Goal: Task Accomplishment & Management: Use online tool/utility

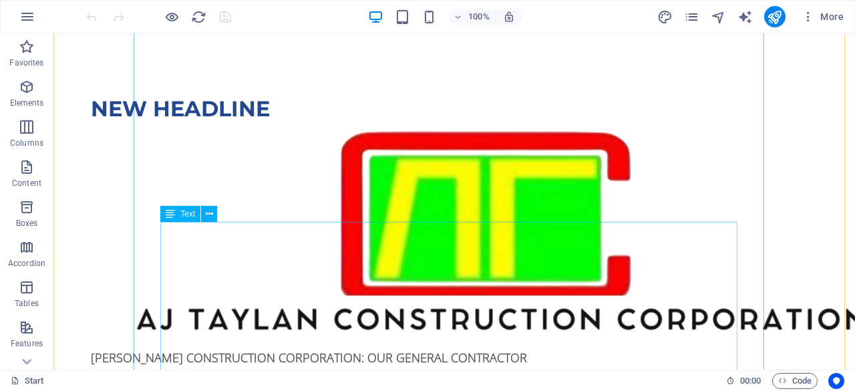
scroll to position [1069, 0]
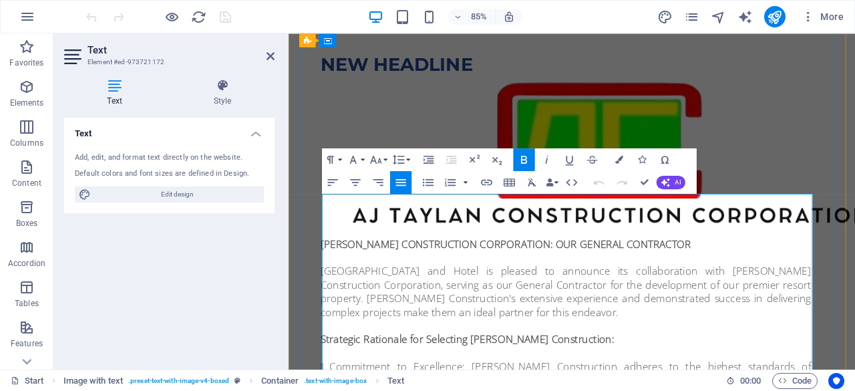
click at [568, 273] on span "AJ TAYLAN CONSTRUCTION CORPORATION: OUR GENERAL CONTRACTOR" at bounding box center [544, 281] width 436 height 16
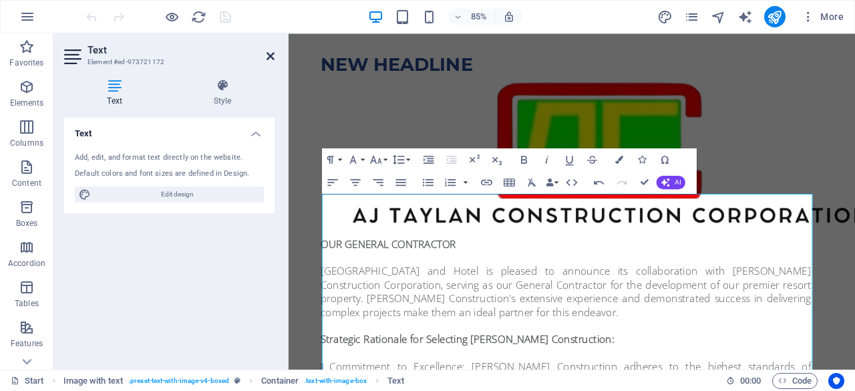
click at [269, 51] on icon at bounding box center [271, 56] width 8 height 11
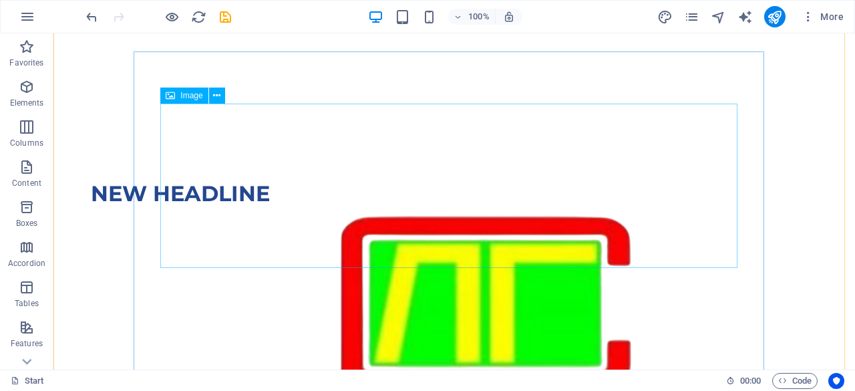
scroll to position [1069, 0]
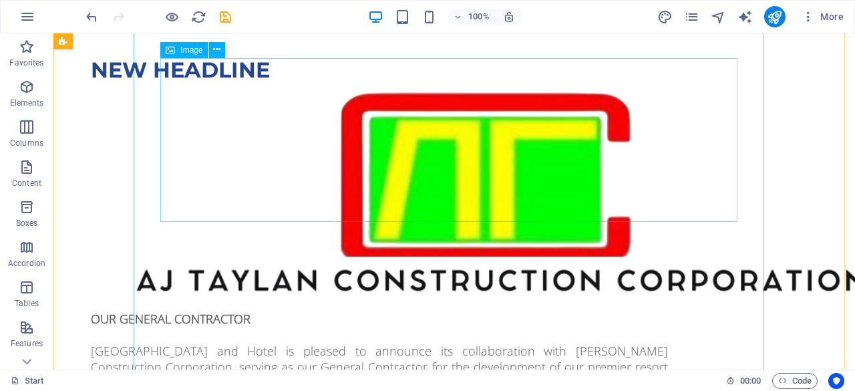
click at [490, 188] on figure at bounding box center [379, 197] width 577 height 228
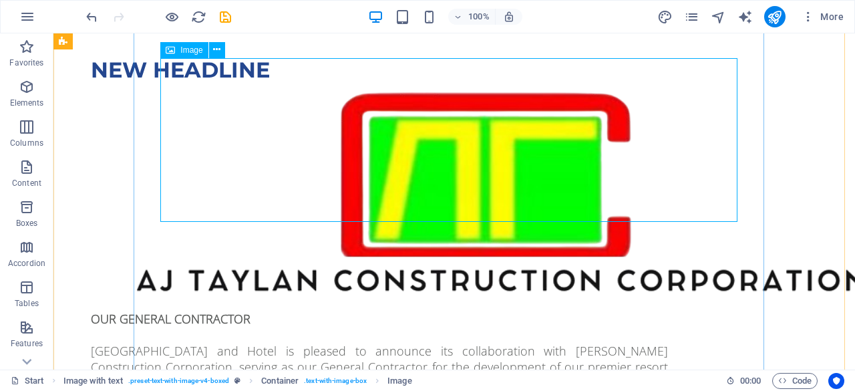
click at [668, 201] on figure at bounding box center [379, 197] width 577 height 228
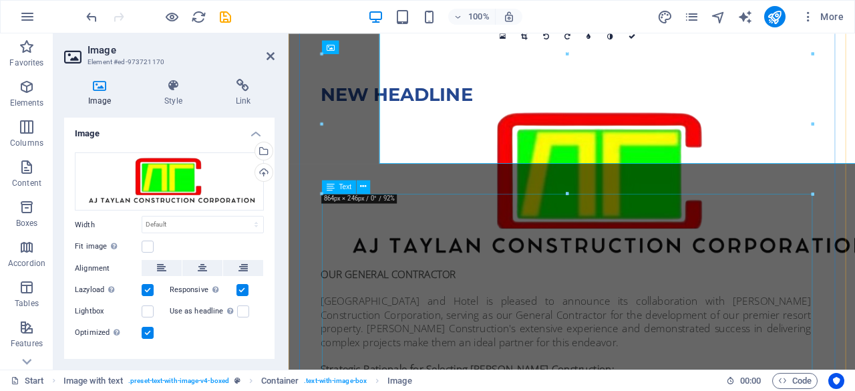
scroll to position [1104, 0]
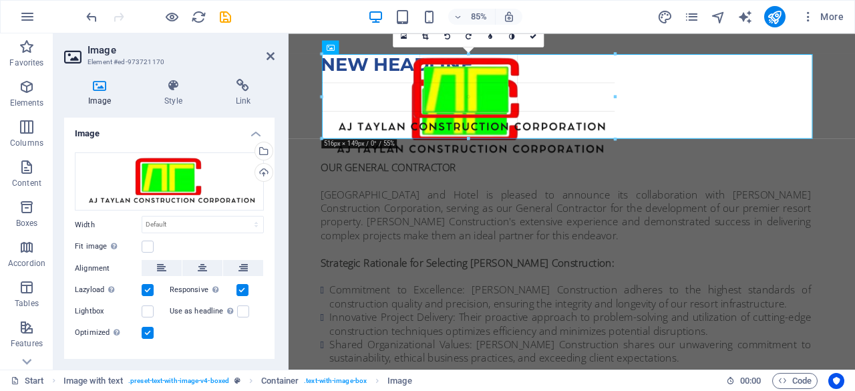
drag, startPoint x: 812, startPoint y: 191, endPoint x: 576, endPoint y: 128, distance: 244.9
type input "516"
select select "px"
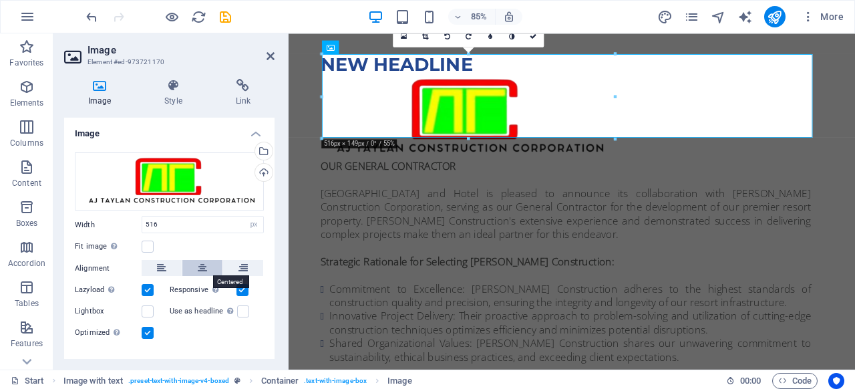
click at [200, 264] on icon at bounding box center [202, 268] width 9 height 16
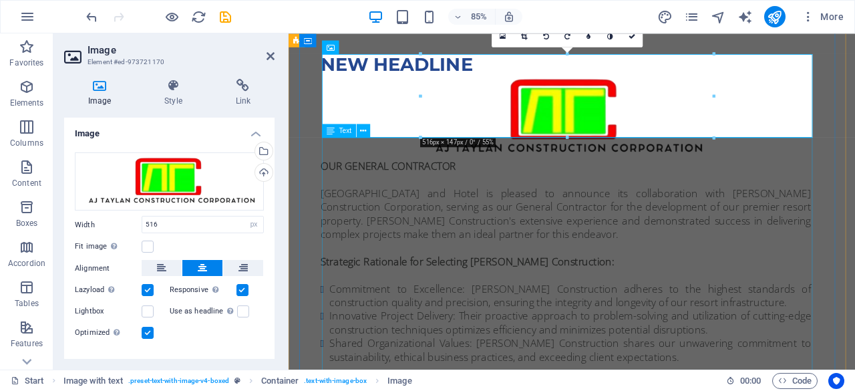
click at [596, 299] on div "OUR GENERAL CONTRACTOR [GEOGRAPHIC_DATA] and Hotel is pleased to announce its c…" at bounding box center [614, 333] width 577 height 305
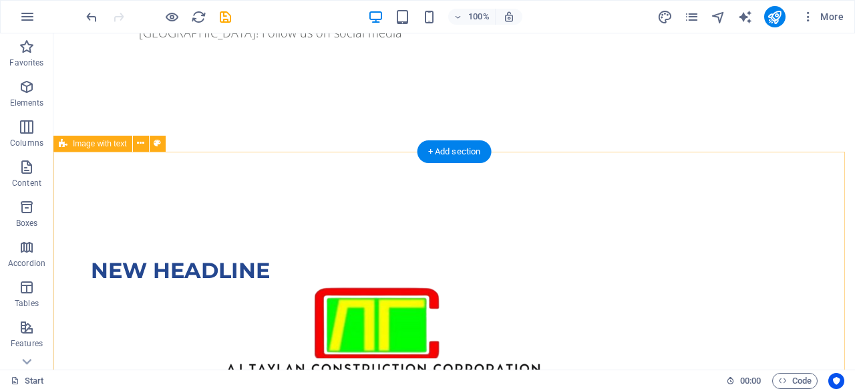
scroll to position [935, 0]
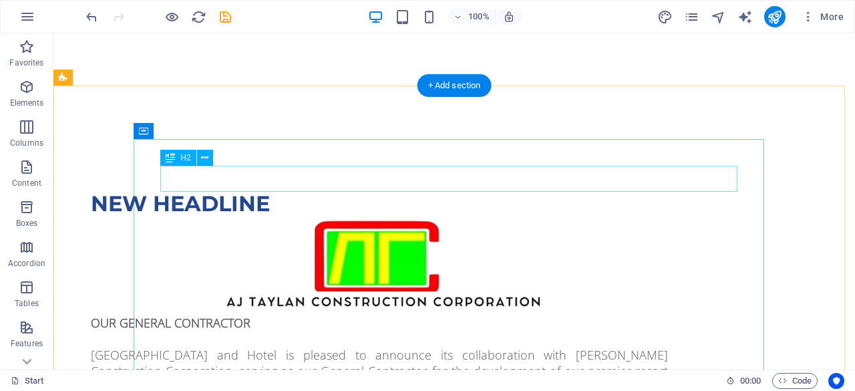
click at [320, 191] on div "New headline" at bounding box center [379, 203] width 577 height 25
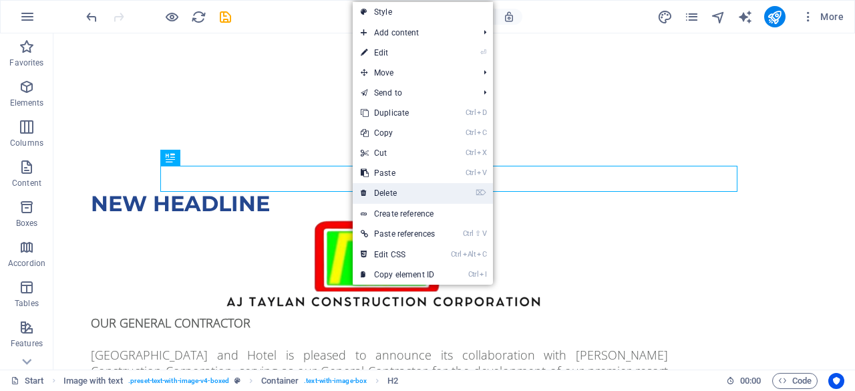
click at [383, 190] on link "⌦ Delete" at bounding box center [398, 193] width 90 height 20
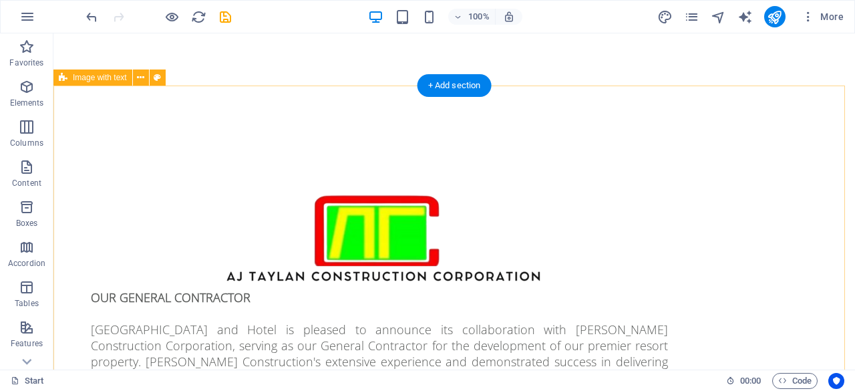
click at [808, 257] on div "OUR GENERAL CONTRACTOR [GEOGRAPHIC_DATA] and Hotel is pleased to announce its c…" at bounding box center [454, 392] width 802 height 563
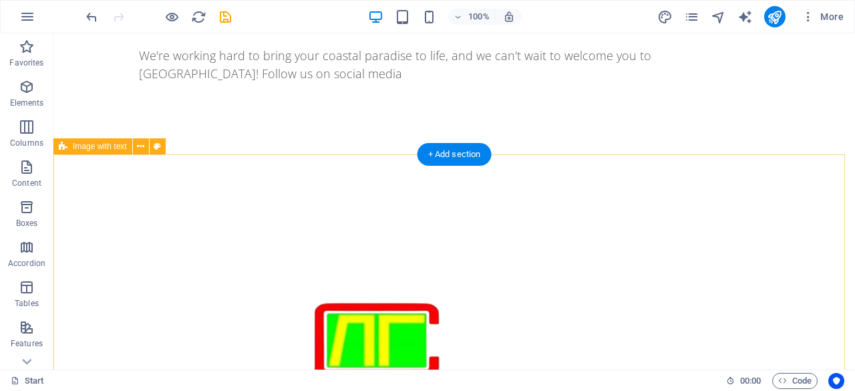
scroll to position [869, 0]
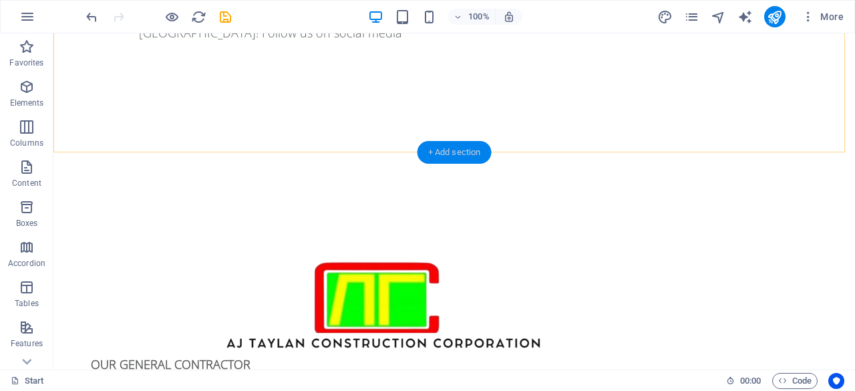
click at [454, 148] on div "+ Add section" at bounding box center [455, 152] width 74 height 23
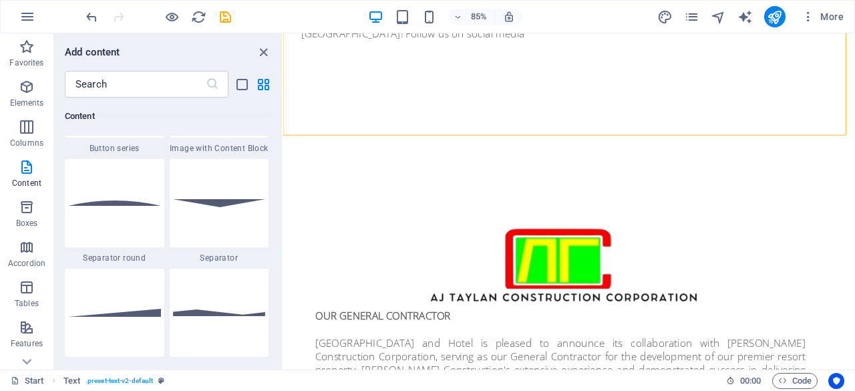
scroll to position [3206, 0]
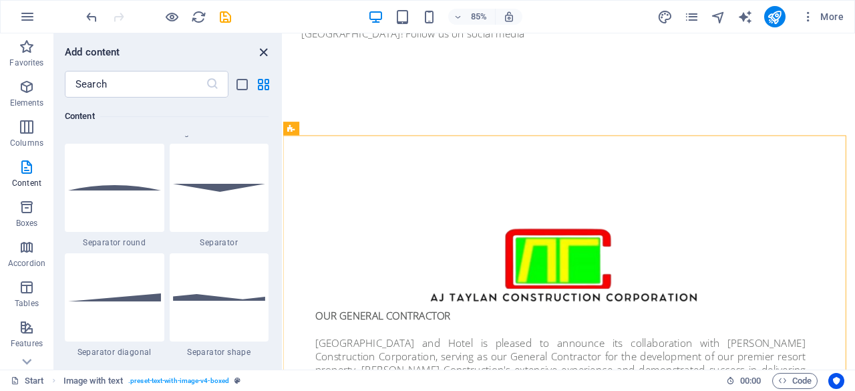
click at [263, 54] on icon "close panel" at bounding box center [263, 52] width 15 height 15
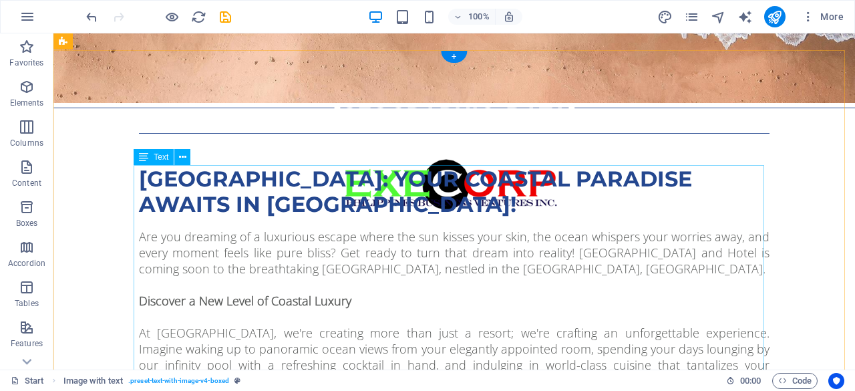
scroll to position [0, 0]
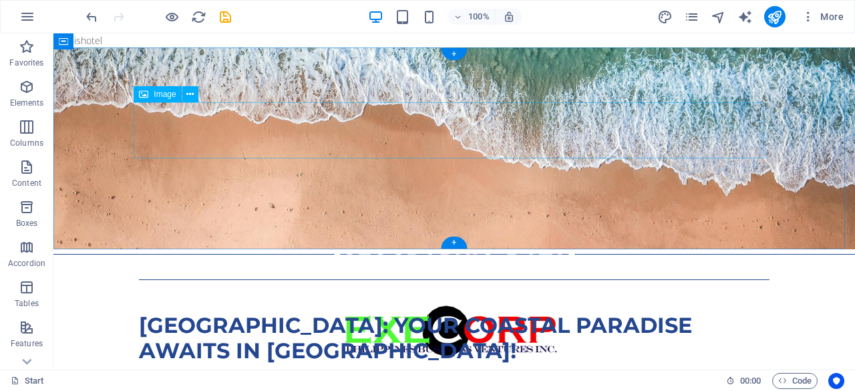
click at [484, 304] on figure at bounding box center [454, 332] width 631 height 56
select select "px"
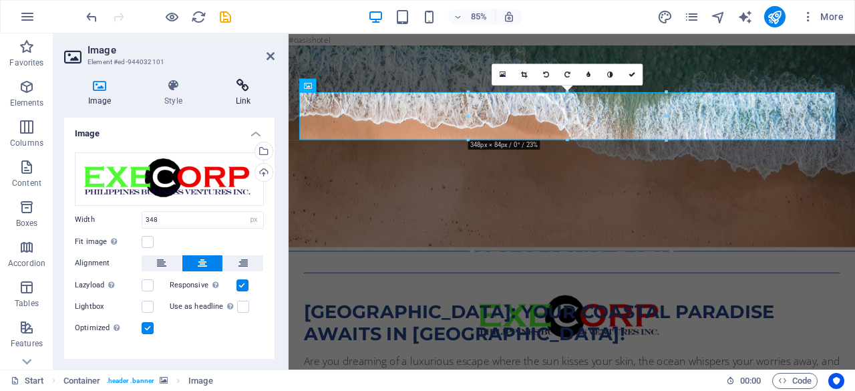
click at [239, 97] on h4 "Link" at bounding box center [243, 93] width 63 height 28
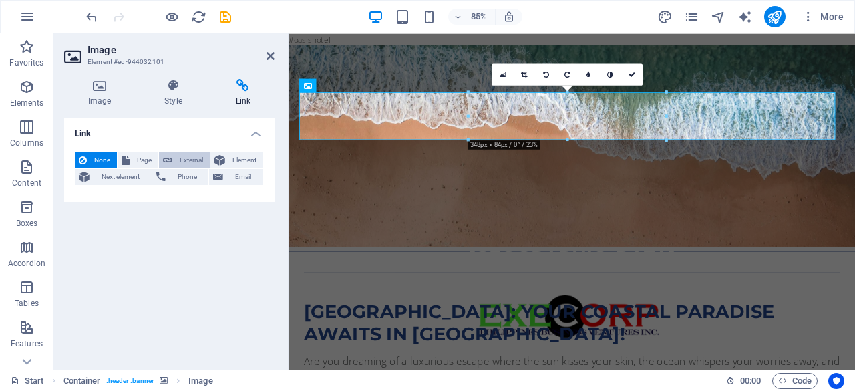
click at [180, 159] on span "External" at bounding box center [190, 160] width 29 height 16
select select "blank"
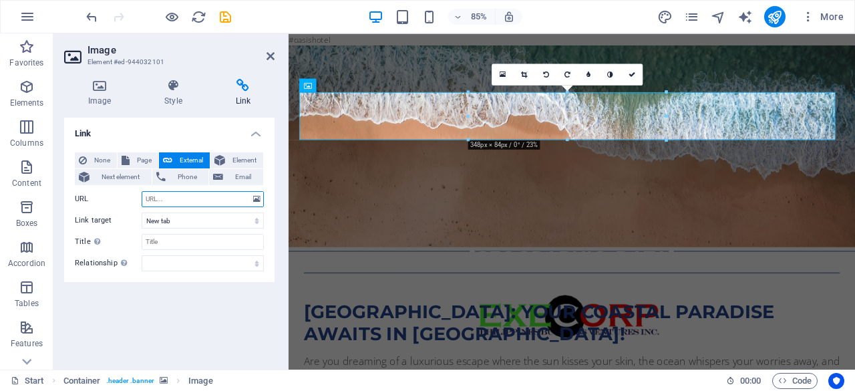
click at [184, 200] on input "URL" at bounding box center [203, 199] width 122 height 16
paste input "[URL][DOMAIN_NAME]"
type input "[URL][DOMAIN_NAME]"
click at [267, 55] on icon at bounding box center [271, 56] width 8 height 11
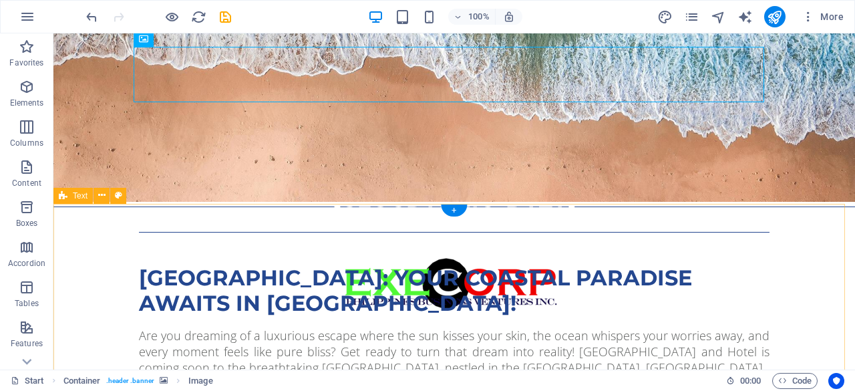
scroll to position [67, 0]
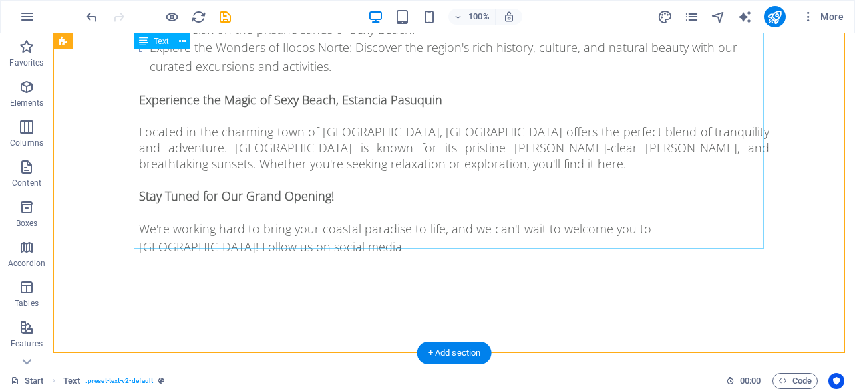
scroll to position [668, 0]
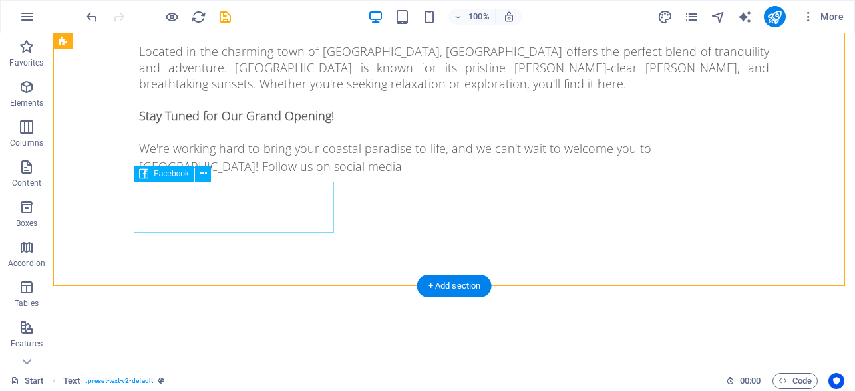
click at [314, 218] on div at bounding box center [454, 233] width 631 height 50
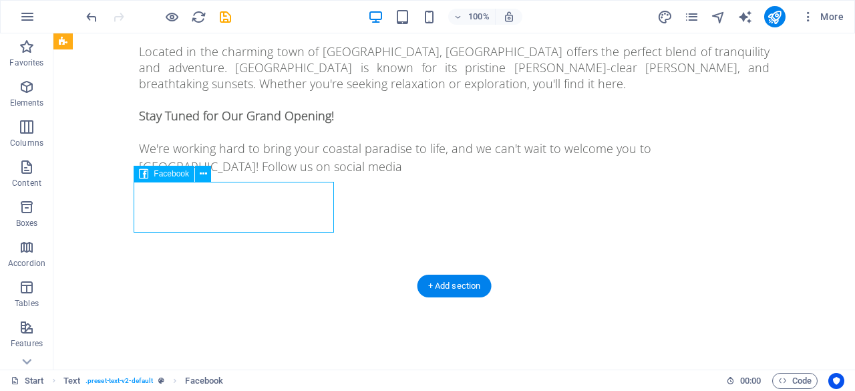
click at [314, 218] on div at bounding box center [454, 233] width 631 height 50
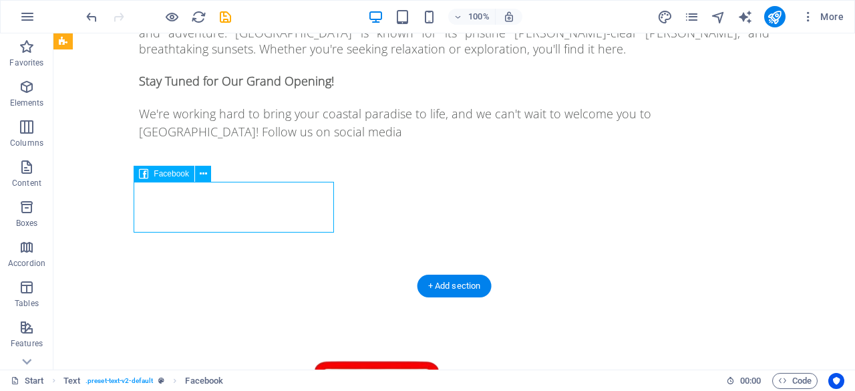
select select "%"
select select "px"
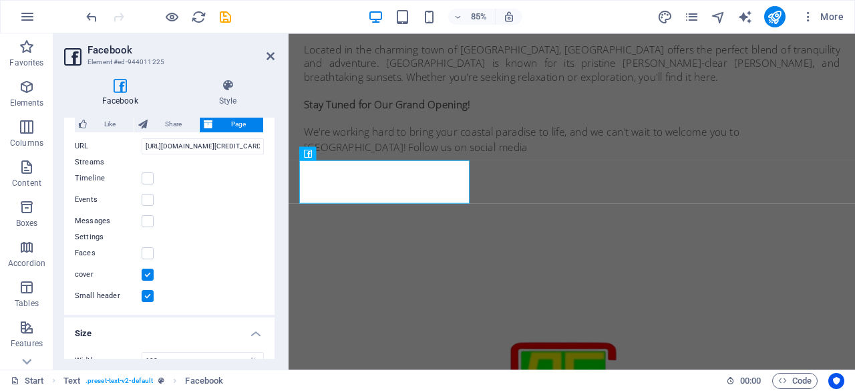
scroll to position [0, 0]
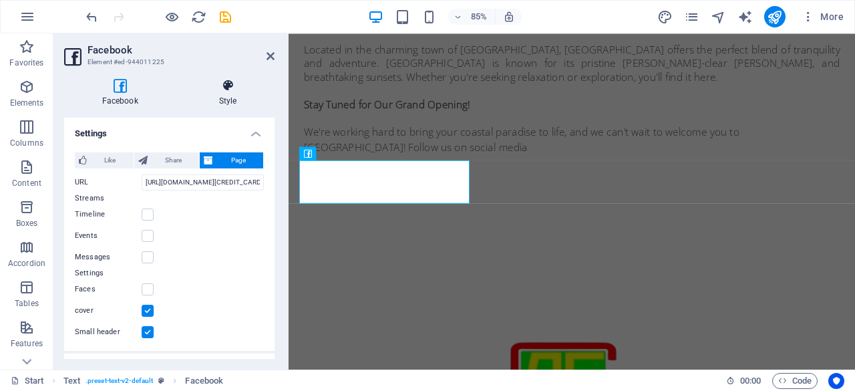
click at [233, 100] on h4 "Style" at bounding box center [228, 93] width 94 height 28
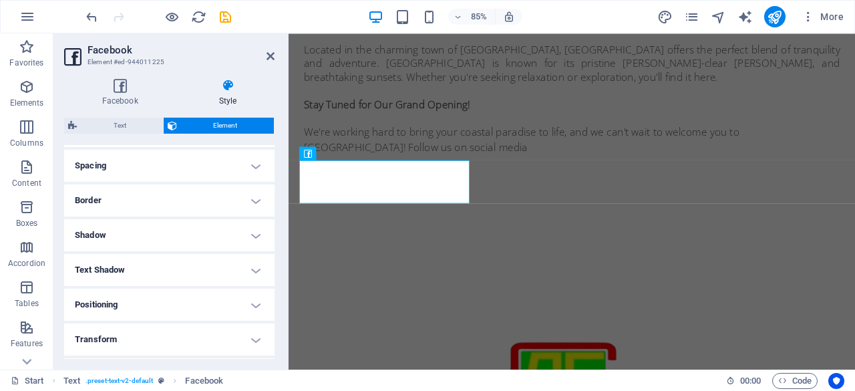
scroll to position [267, 0]
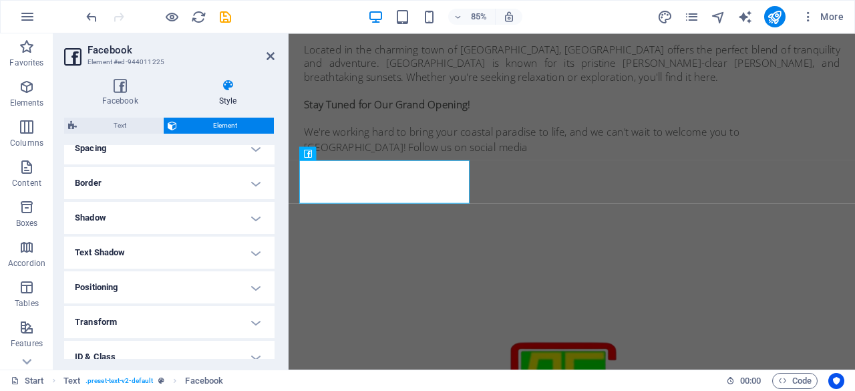
click at [198, 279] on h4 "Positioning" at bounding box center [169, 287] width 210 height 32
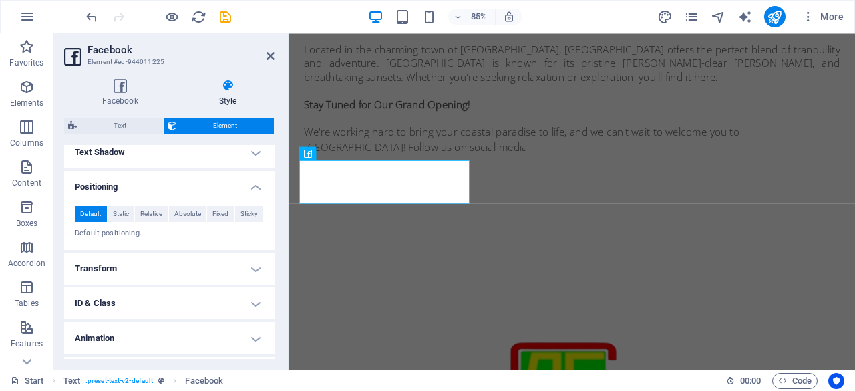
scroll to position [396, 0]
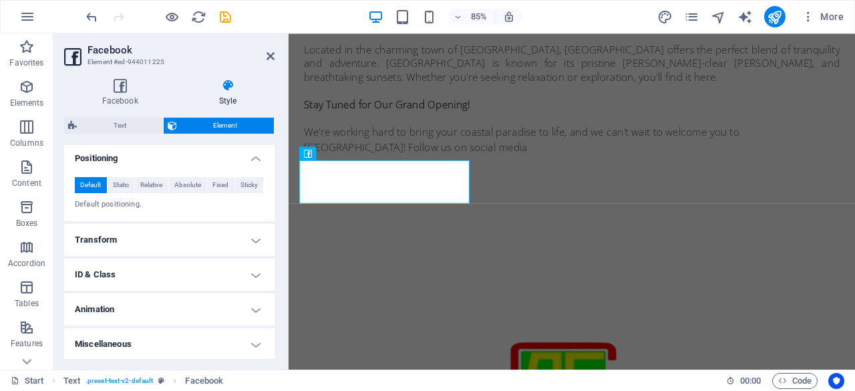
click at [208, 240] on h4 "Transform" at bounding box center [169, 240] width 210 height 32
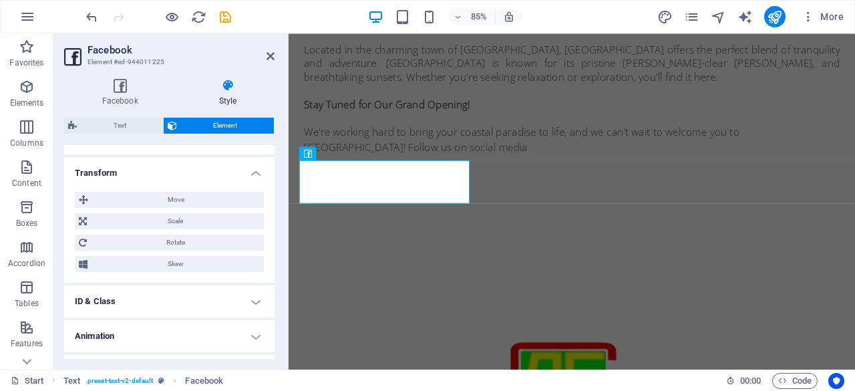
scroll to position [490, 0]
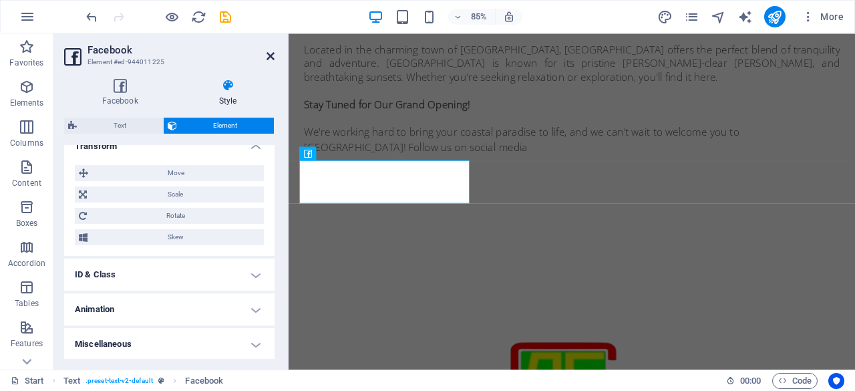
click at [273, 55] on icon at bounding box center [271, 56] width 8 height 11
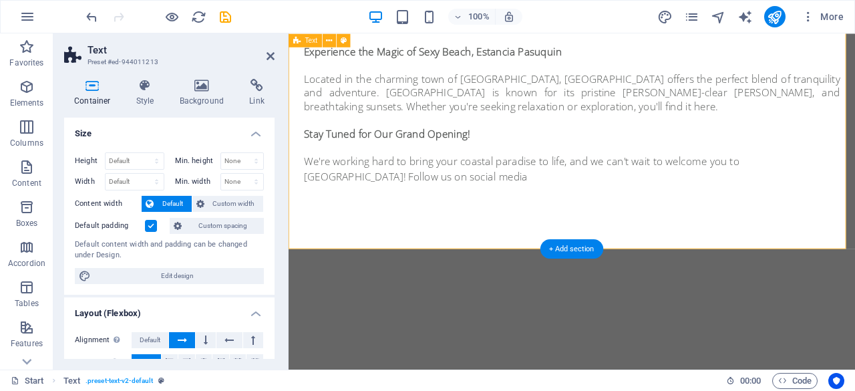
scroll to position [770, 0]
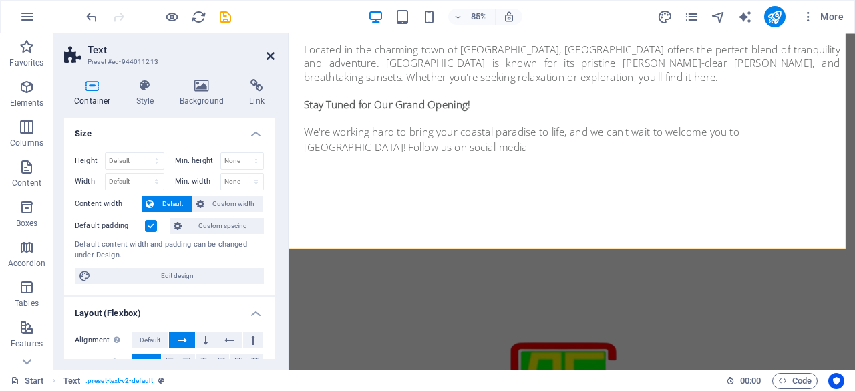
click at [269, 54] on icon at bounding box center [271, 56] width 8 height 11
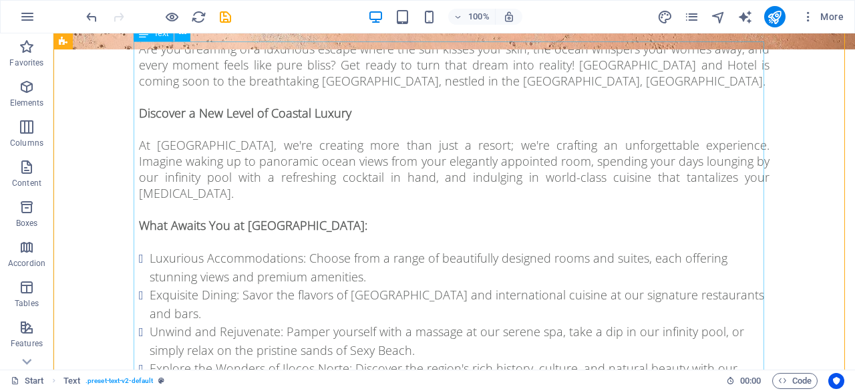
scroll to position [0, 0]
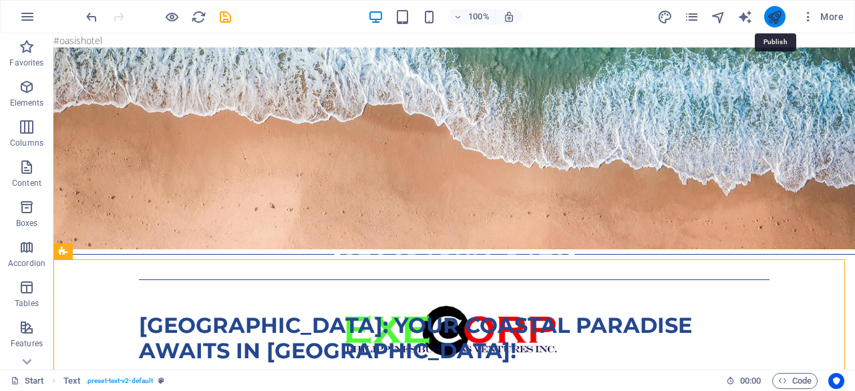
click at [775, 17] on icon "publish" at bounding box center [774, 16] width 15 height 15
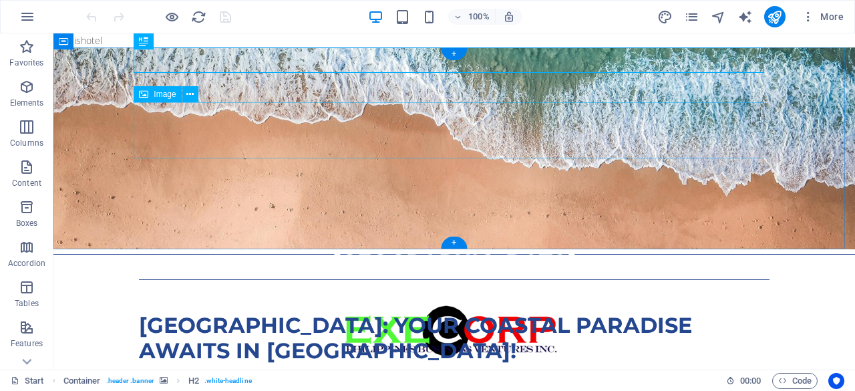
click at [461, 304] on figure at bounding box center [454, 332] width 631 height 56
select select "px"
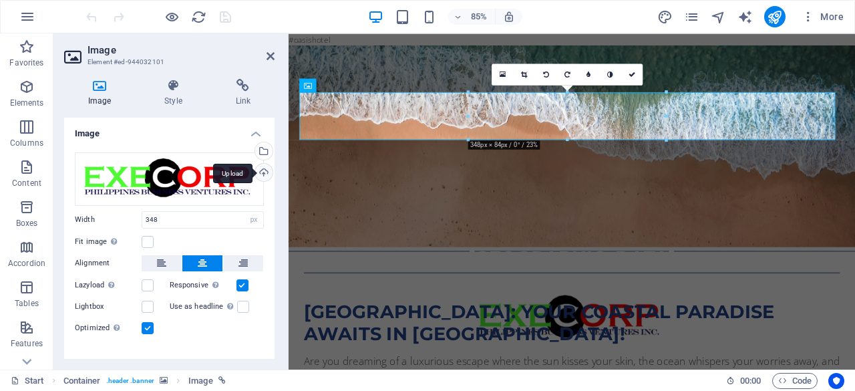
click at [265, 170] on div "Upload" at bounding box center [263, 174] width 20 height 20
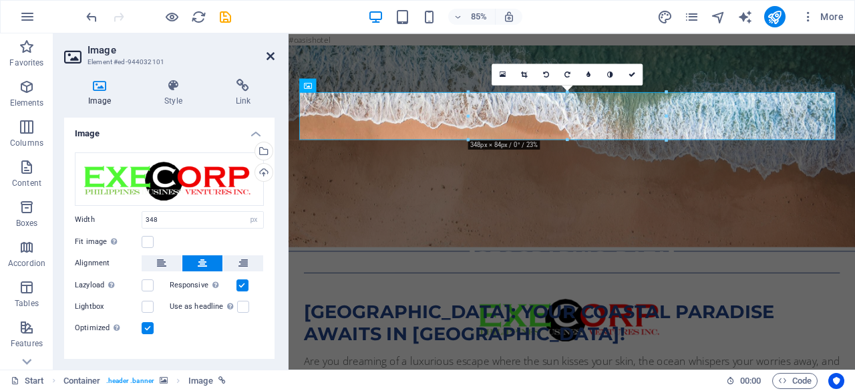
click at [268, 55] on icon at bounding box center [271, 56] width 8 height 11
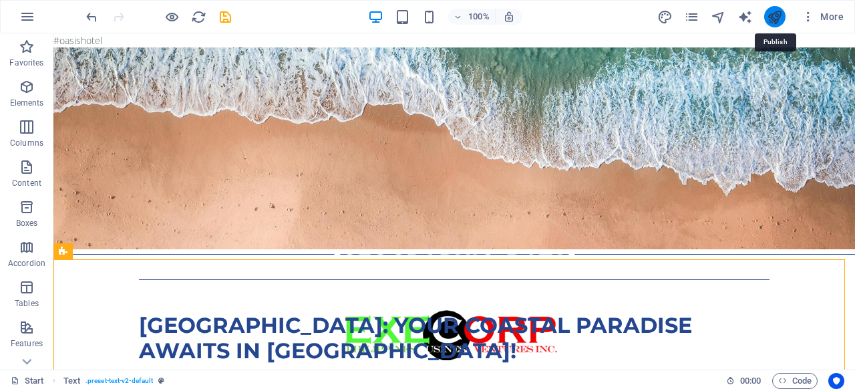
click at [776, 18] on icon "publish" at bounding box center [774, 16] width 15 height 15
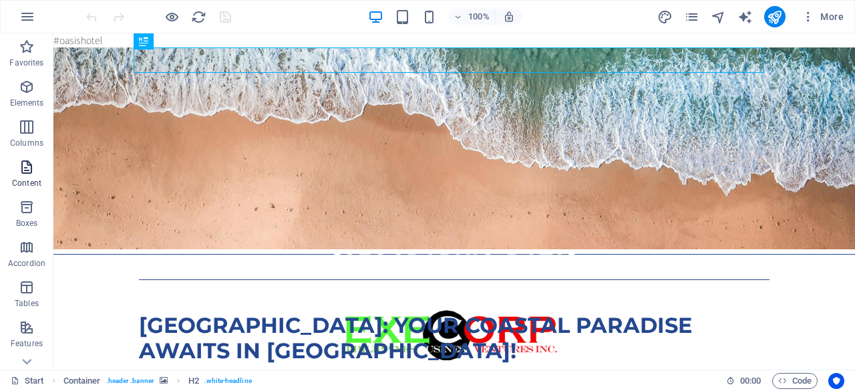
scroll to position [67, 0]
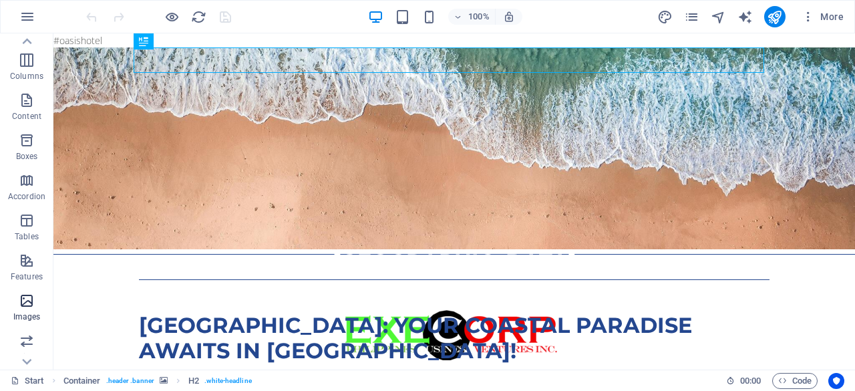
click at [23, 297] on icon "button" at bounding box center [27, 301] width 16 height 16
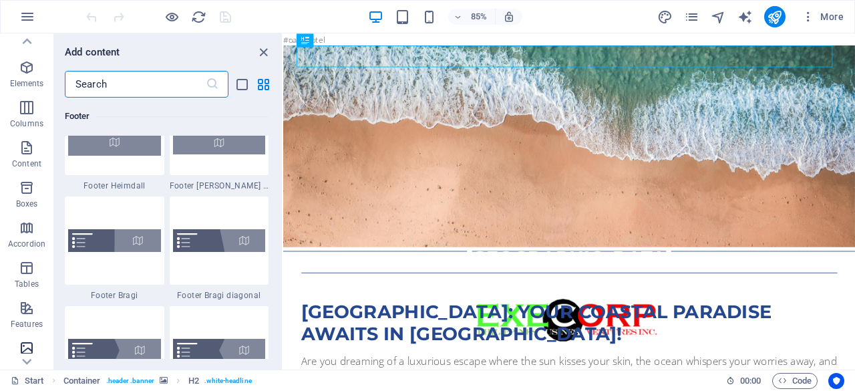
scroll to position [0, 0]
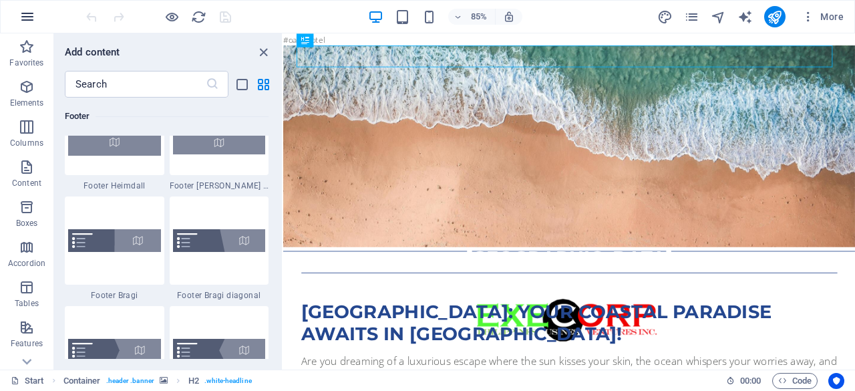
click at [22, 15] on icon "button" at bounding box center [27, 17] width 16 height 16
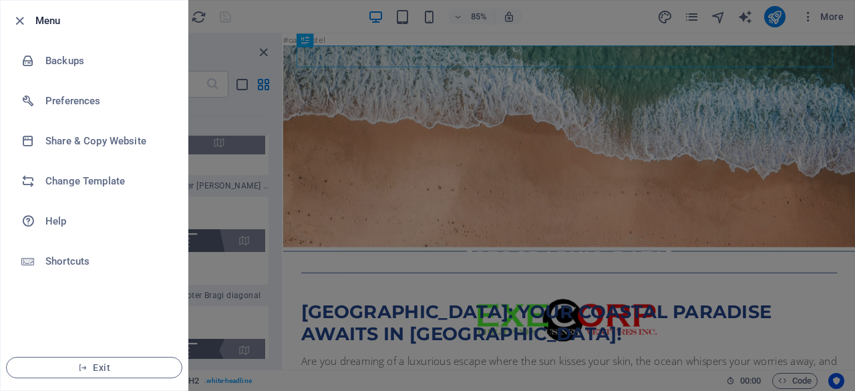
click at [265, 9] on div at bounding box center [427, 195] width 855 height 391
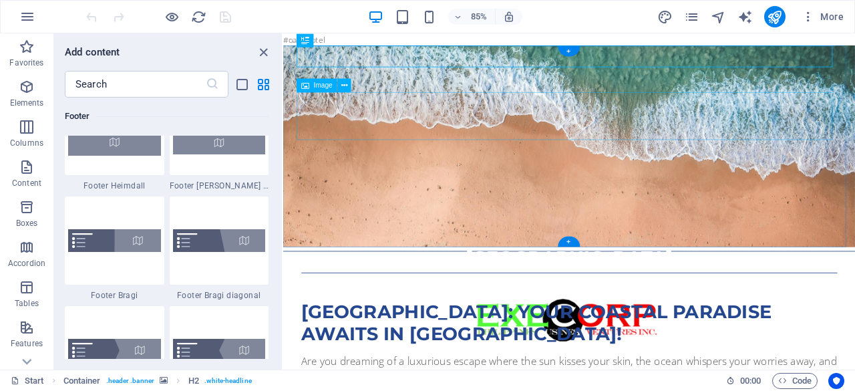
click at [577, 339] on figure at bounding box center [620, 367] width 631 height 56
select select "px"
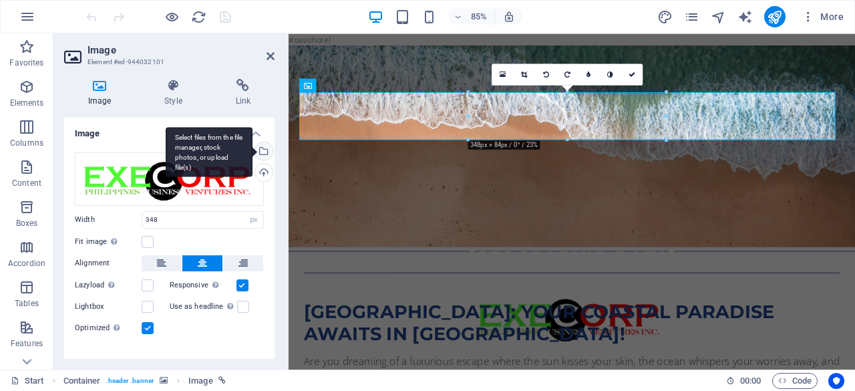
click at [253, 149] on div "Select files from the file manager, stock photos, or upload file(s)" at bounding box center [209, 152] width 87 height 50
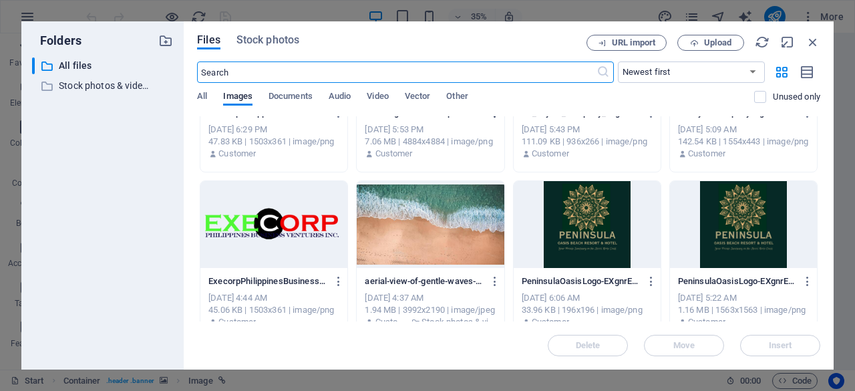
scroll to position [123, 0]
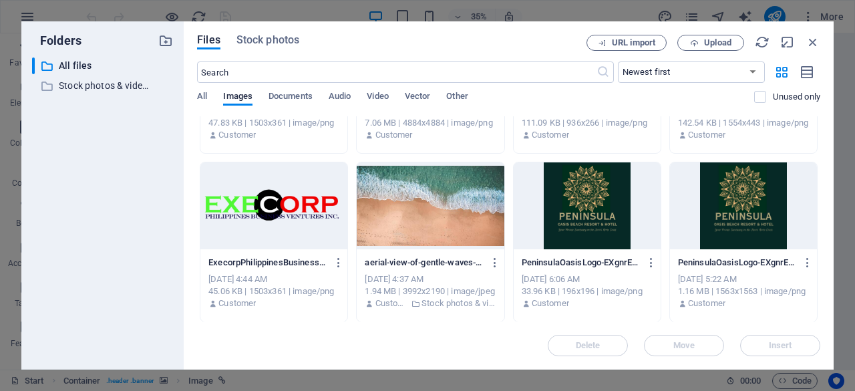
click at [461, 218] on div at bounding box center [430, 205] width 147 height 87
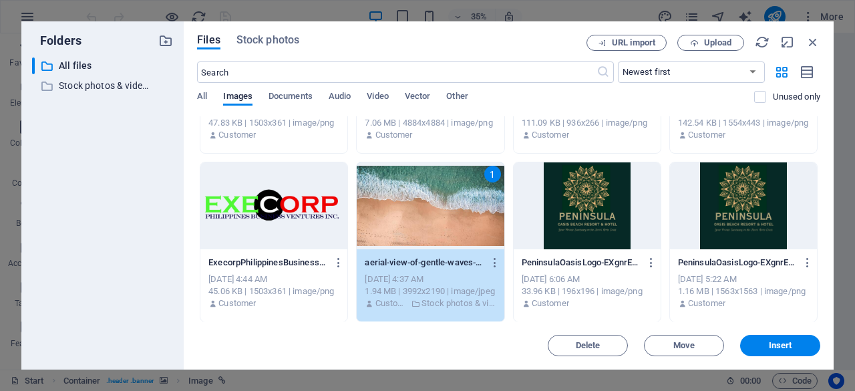
click at [571, 215] on div at bounding box center [587, 205] width 147 height 87
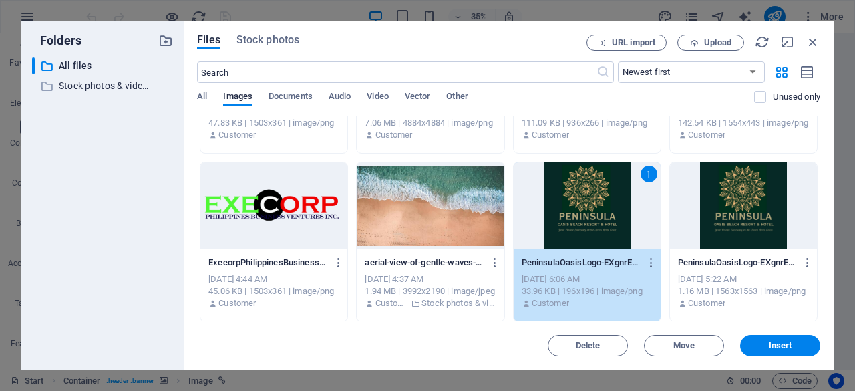
click at [740, 232] on div at bounding box center [743, 205] width 147 height 87
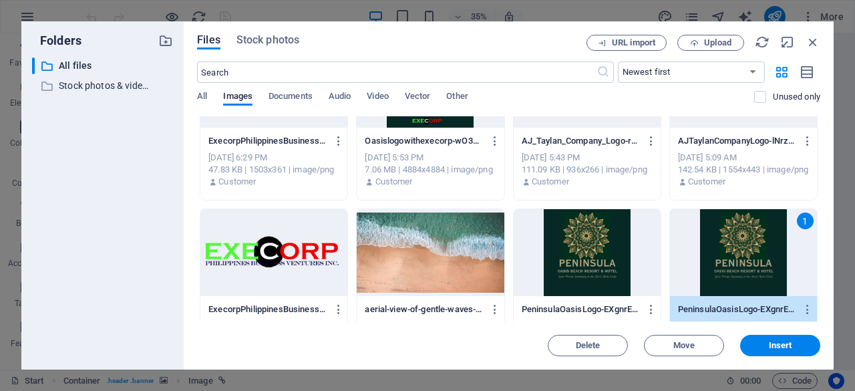
scroll to position [56, 0]
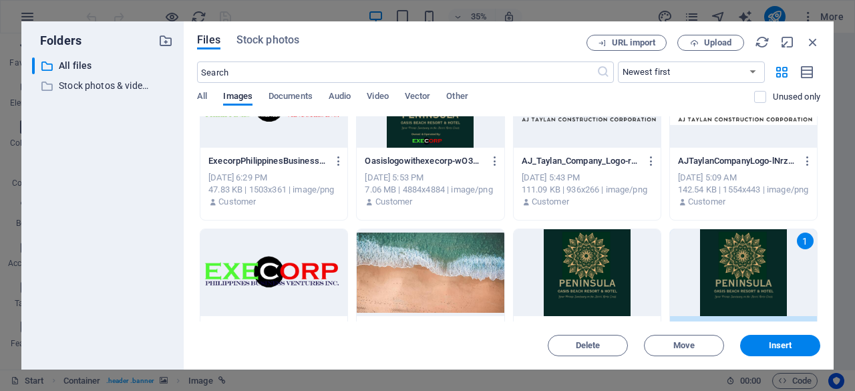
click at [449, 278] on div at bounding box center [430, 272] width 147 height 87
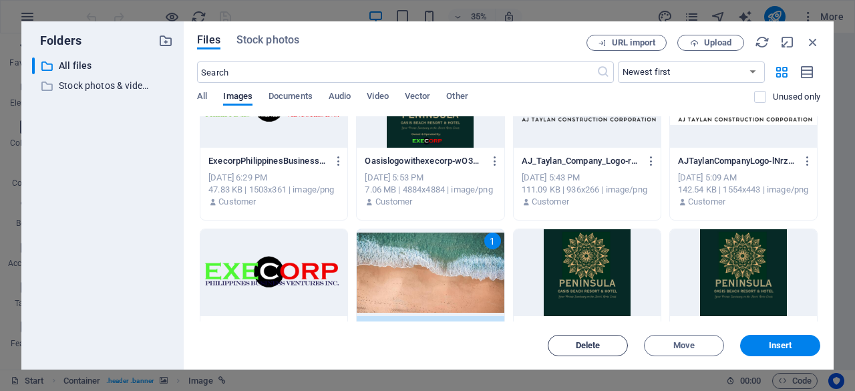
click at [595, 343] on span "Delete" at bounding box center [588, 345] width 25 height 8
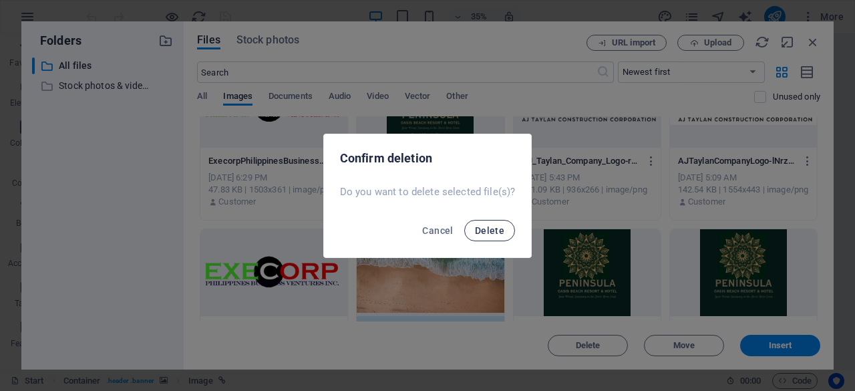
click at [494, 232] on span "Delete" at bounding box center [489, 230] width 29 height 11
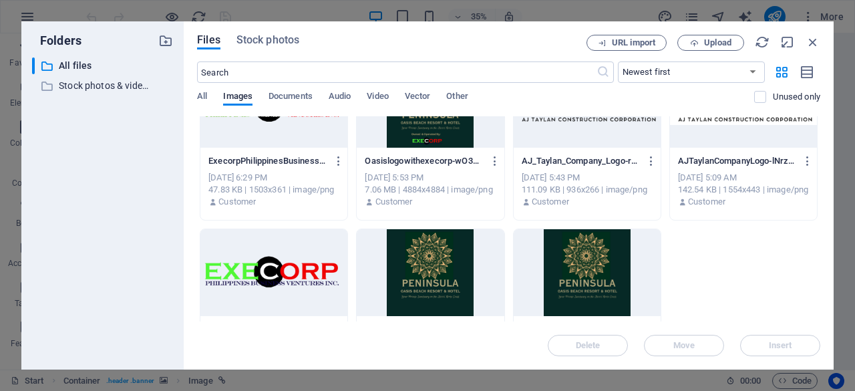
click at [442, 276] on div at bounding box center [430, 272] width 147 height 87
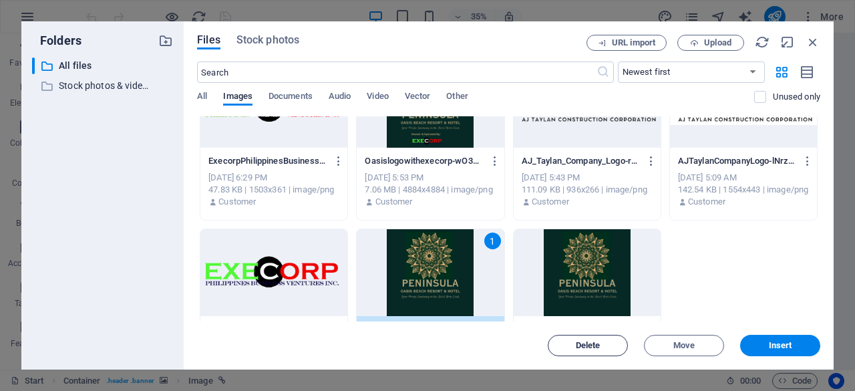
click at [587, 345] on span "Delete" at bounding box center [588, 345] width 25 height 8
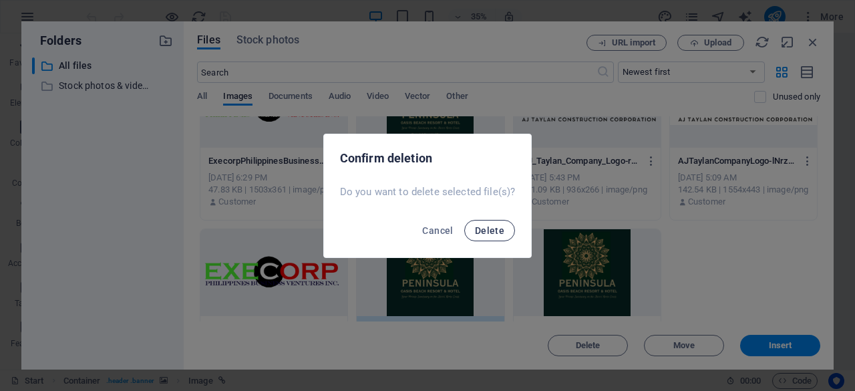
click at [488, 229] on span "Delete" at bounding box center [489, 230] width 29 height 11
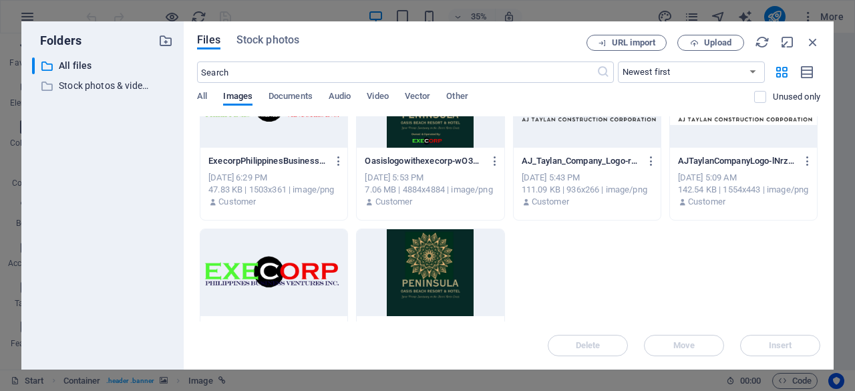
click at [442, 272] on div at bounding box center [430, 272] width 147 height 87
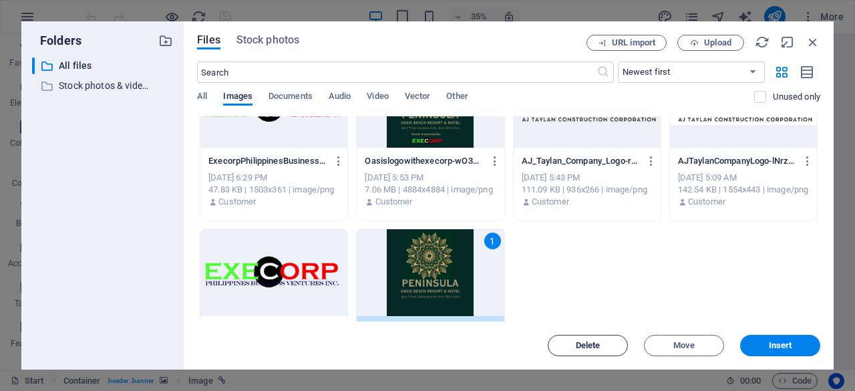
click at [580, 337] on button "Delete" at bounding box center [588, 345] width 80 height 21
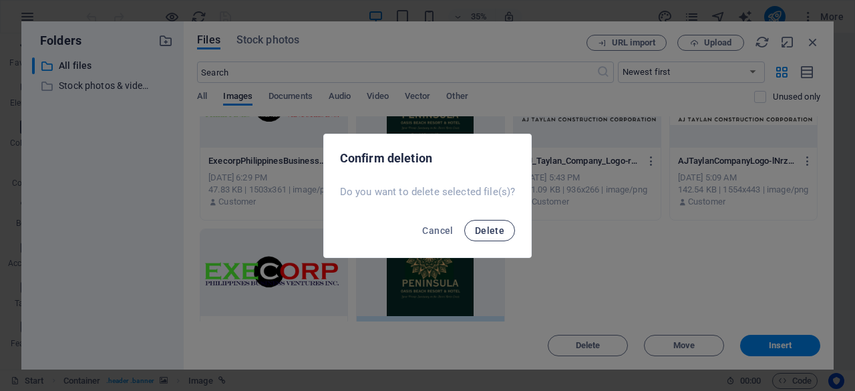
click at [490, 228] on span "Delete" at bounding box center [489, 230] width 29 height 11
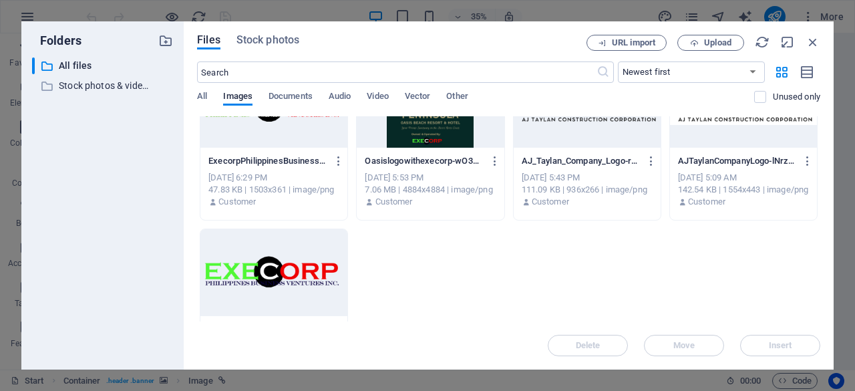
click at [313, 269] on div at bounding box center [273, 272] width 147 height 87
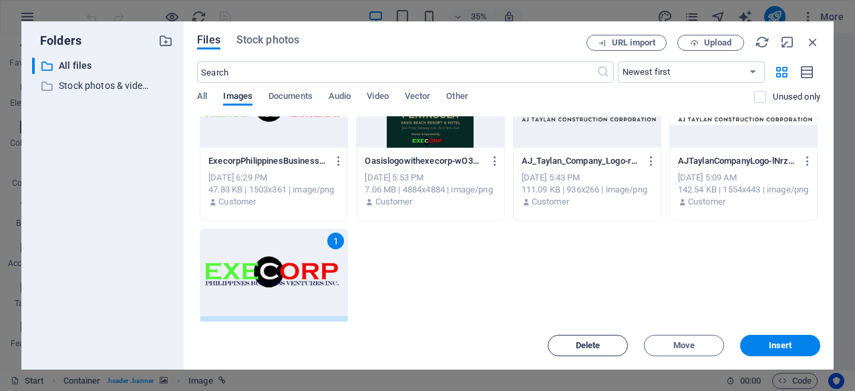
click at [591, 341] on span "Delete" at bounding box center [588, 345] width 25 height 8
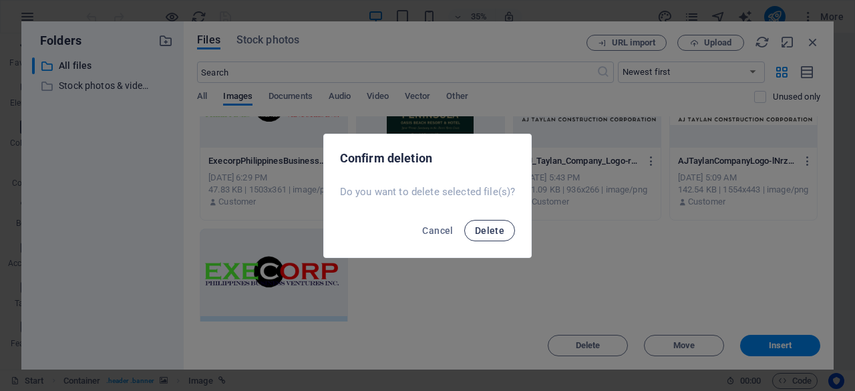
click at [502, 232] on span "Delete" at bounding box center [489, 230] width 29 height 11
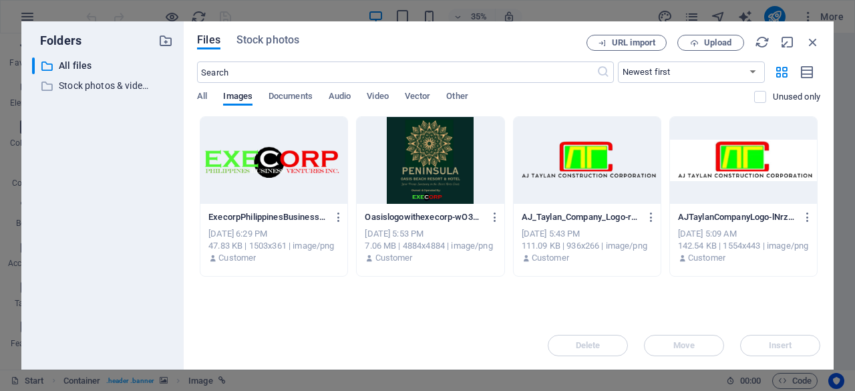
scroll to position [0, 0]
click at [756, 181] on div at bounding box center [743, 160] width 147 height 87
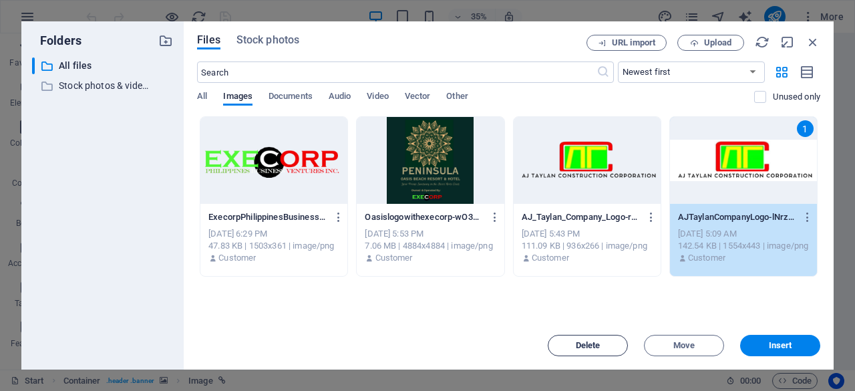
click at [600, 341] on span "Delete" at bounding box center [588, 345] width 25 height 8
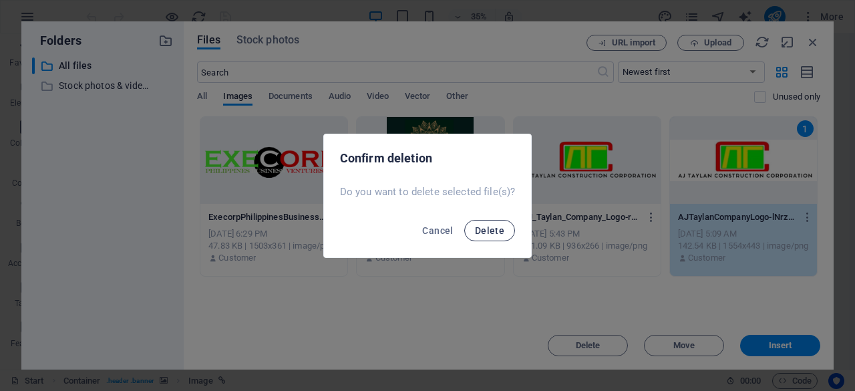
click at [490, 227] on span "Delete" at bounding box center [489, 230] width 29 height 11
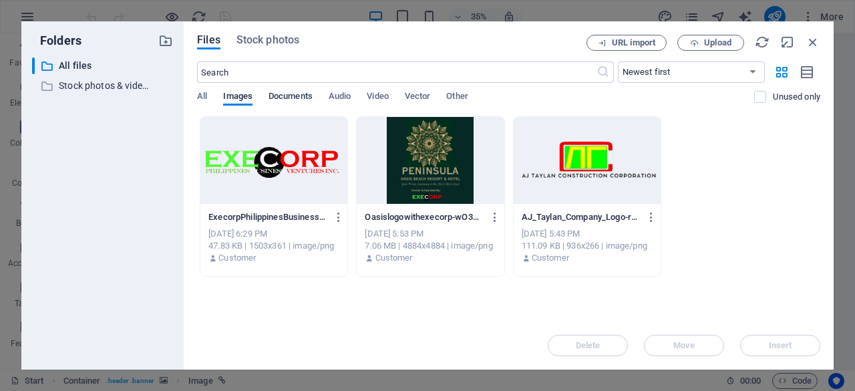
click at [299, 96] on span "Documents" at bounding box center [291, 97] width 44 height 19
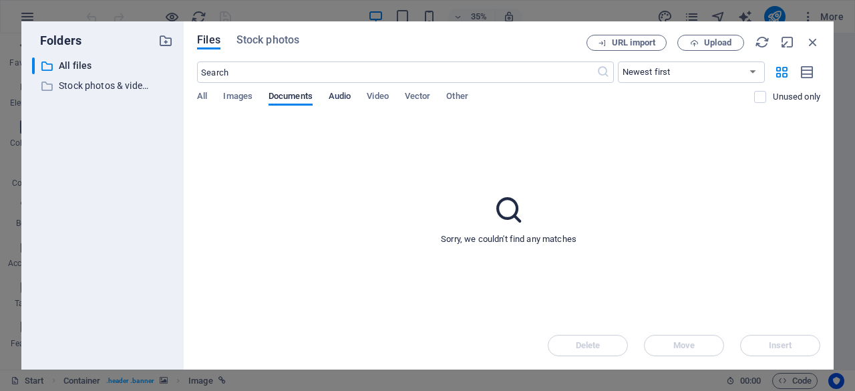
click at [349, 94] on span "Audio" at bounding box center [340, 97] width 22 height 19
click at [198, 97] on span "All" at bounding box center [202, 97] width 10 height 19
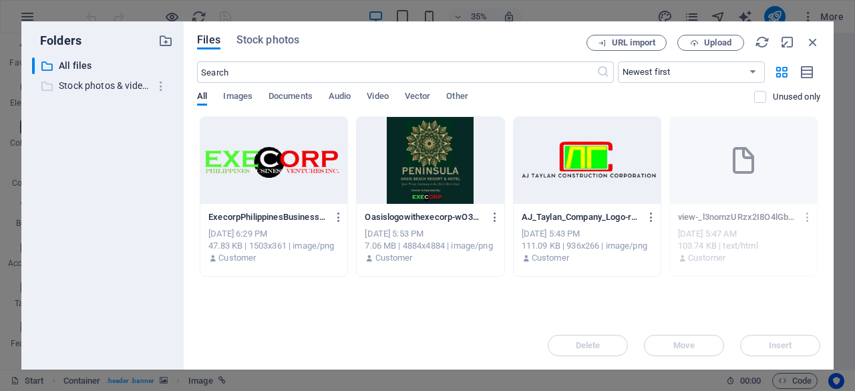
click at [127, 91] on p "Stock photos & videos" at bounding box center [104, 85] width 90 height 15
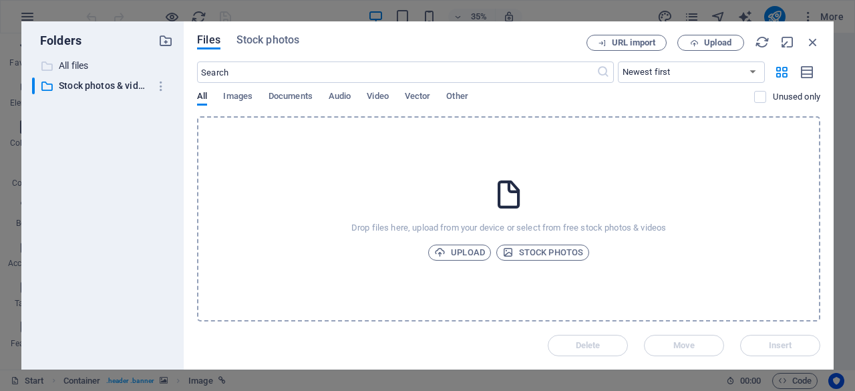
click at [83, 61] on p "All files" at bounding box center [104, 65] width 90 height 15
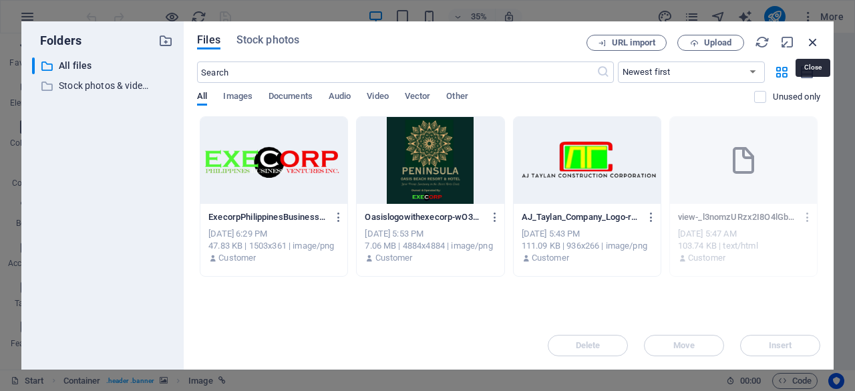
drag, startPoint x: 815, startPoint y: 43, endPoint x: 573, endPoint y: 66, distance: 242.9
click at [815, 43] on icon "button" at bounding box center [813, 42] width 15 height 15
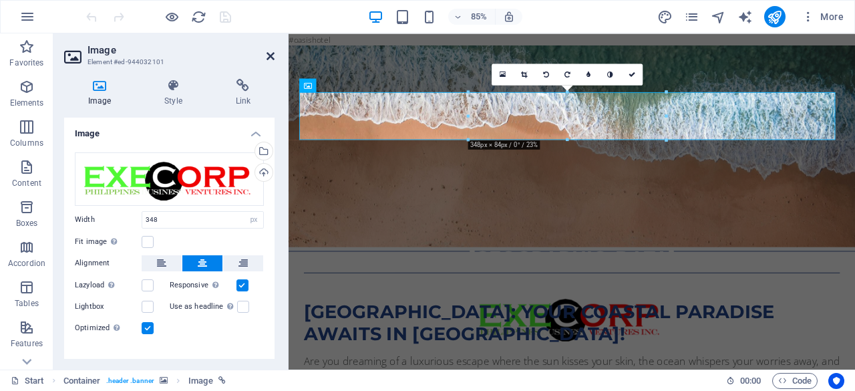
click at [267, 57] on icon at bounding box center [271, 56] width 8 height 11
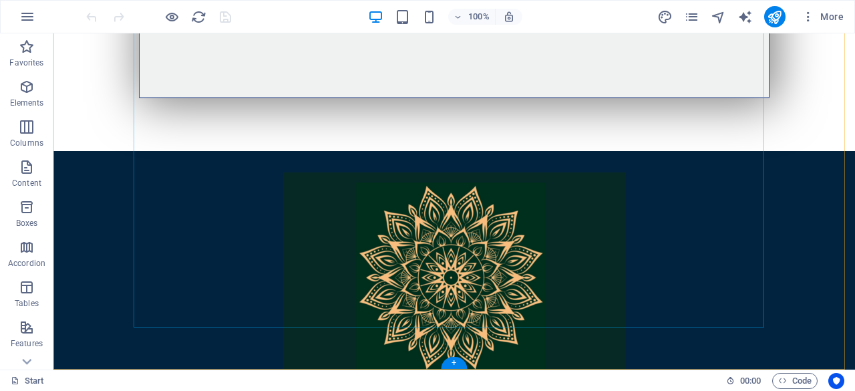
scroll to position [2036, 0]
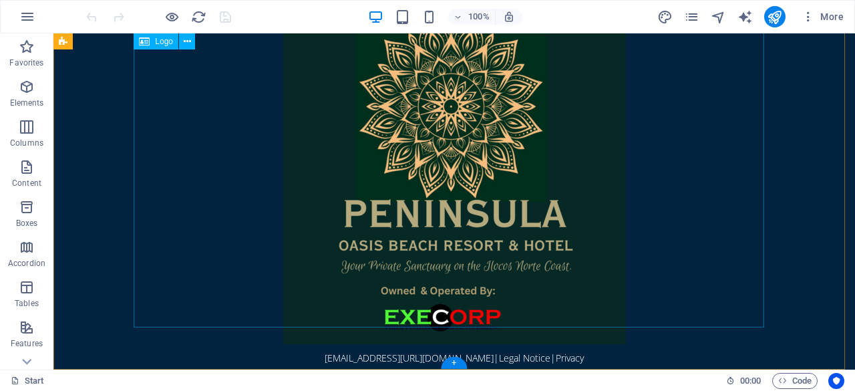
click at [449, 186] on div at bounding box center [454, 172] width 631 height 343
click at [420, 167] on div at bounding box center [454, 172] width 631 height 343
click at [421, 166] on div at bounding box center [454, 172] width 631 height 343
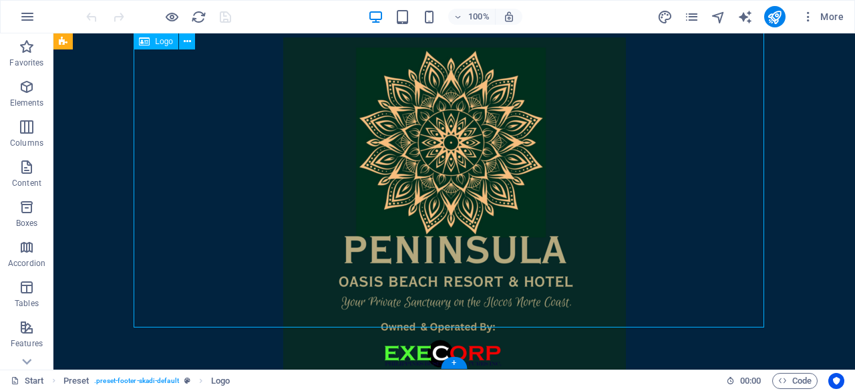
select select "px"
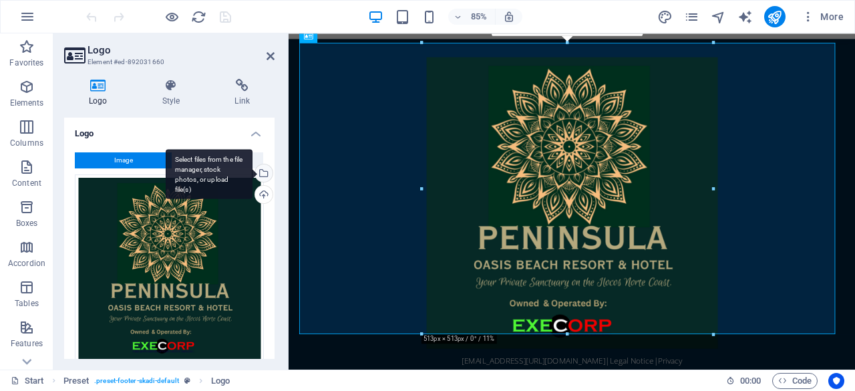
click at [261, 172] on div "Select files from the file manager, stock photos, or upload file(s)" at bounding box center [263, 174] width 20 height 20
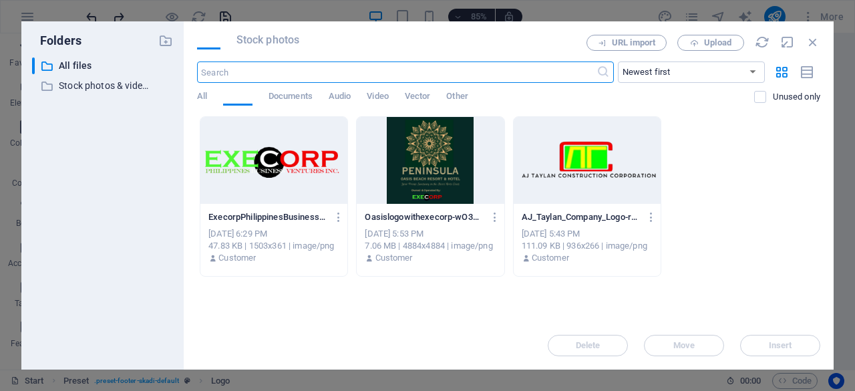
scroll to position [1662, 0]
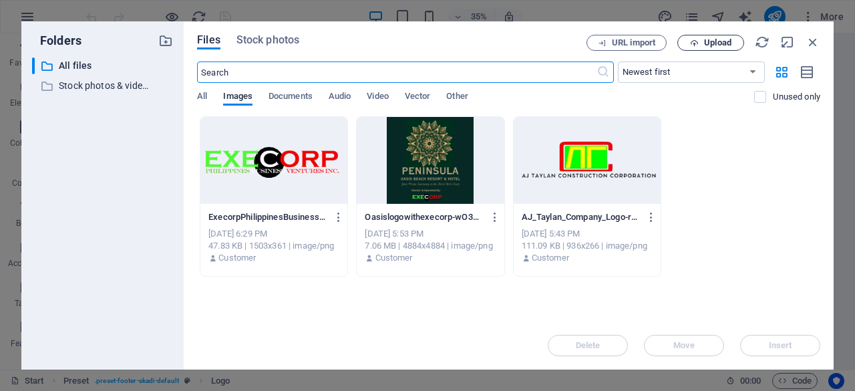
click at [706, 41] on span "Upload" at bounding box center [717, 43] width 27 height 8
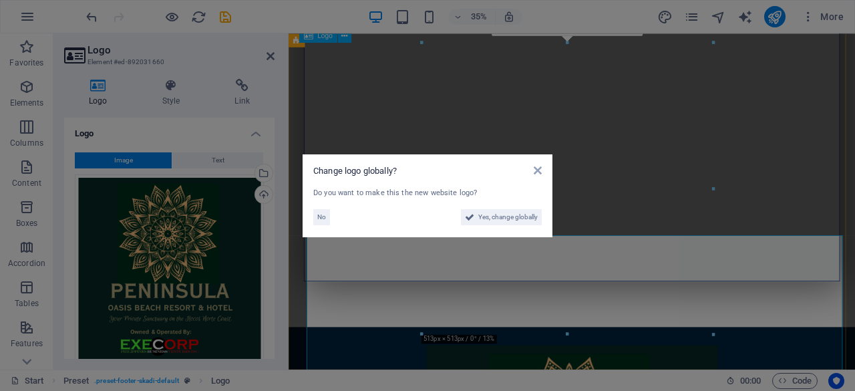
scroll to position [2000, 0]
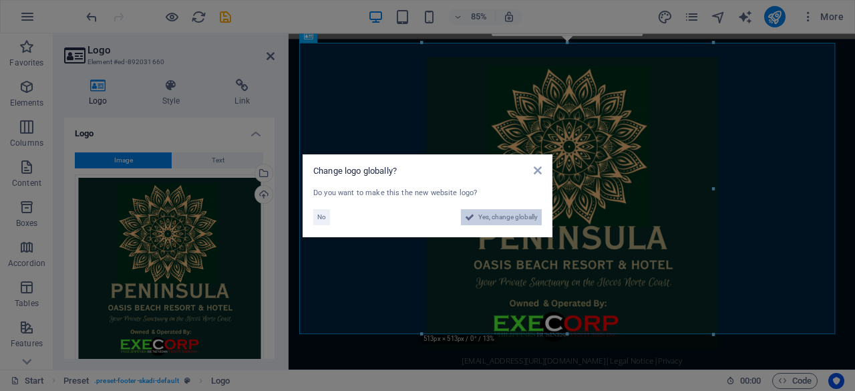
click at [508, 216] on span "Yes, change globally" at bounding box center [507, 217] width 59 height 16
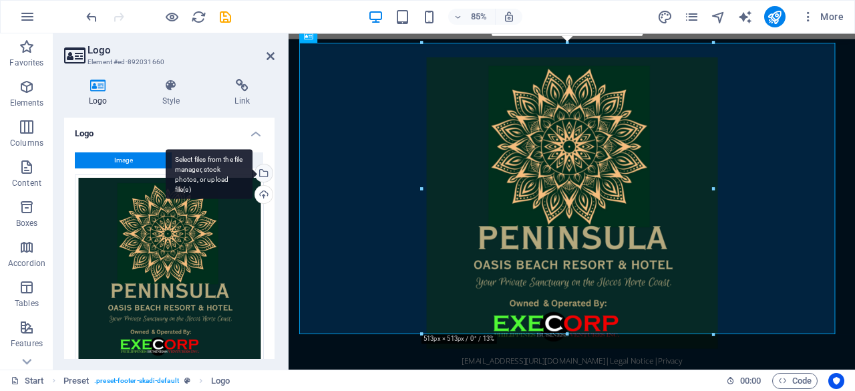
click at [265, 173] on div "Select files from the file manager, stock photos, or upload file(s)" at bounding box center [263, 174] width 20 height 20
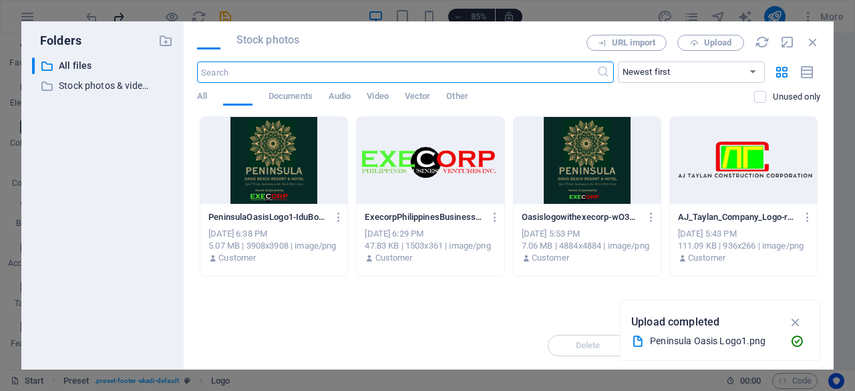
scroll to position [1662, 0]
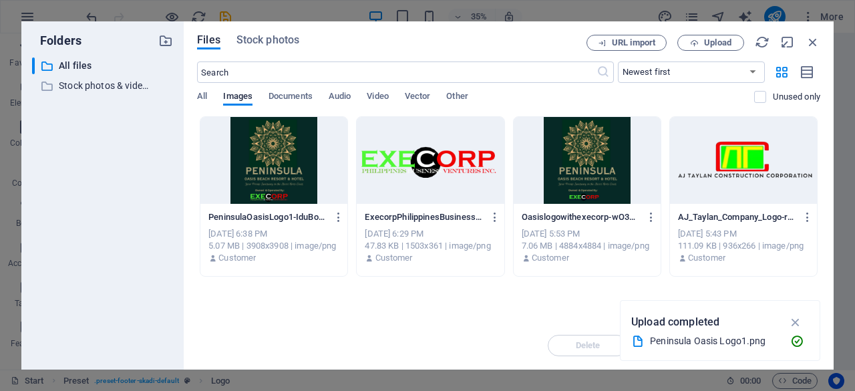
click at [599, 160] on div at bounding box center [587, 160] width 147 height 87
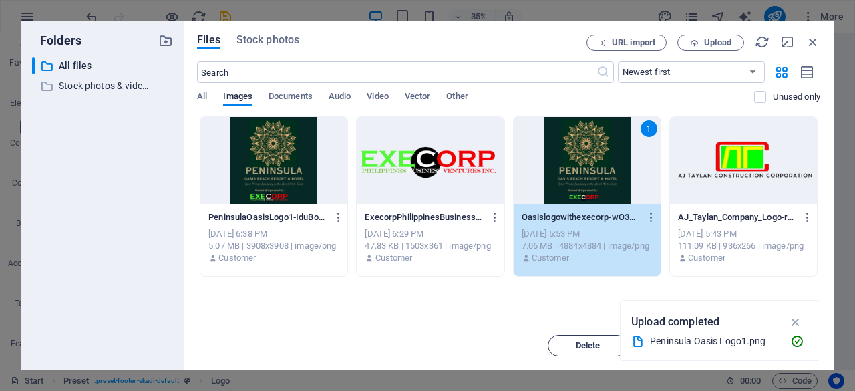
click at [598, 341] on span "Delete" at bounding box center [588, 345] width 25 height 8
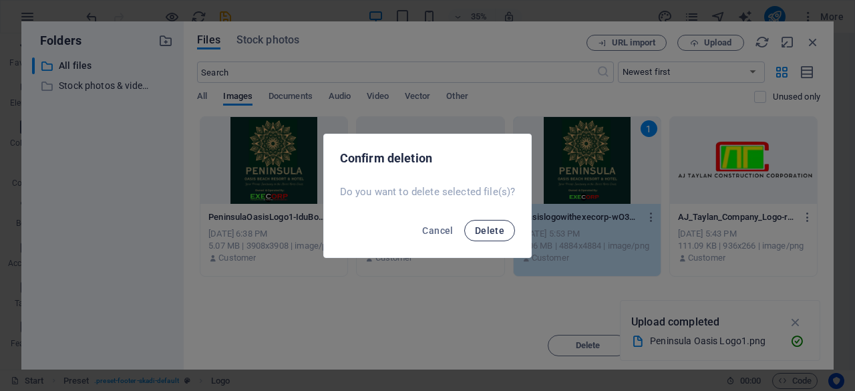
click at [488, 233] on span "Delete" at bounding box center [489, 230] width 29 height 11
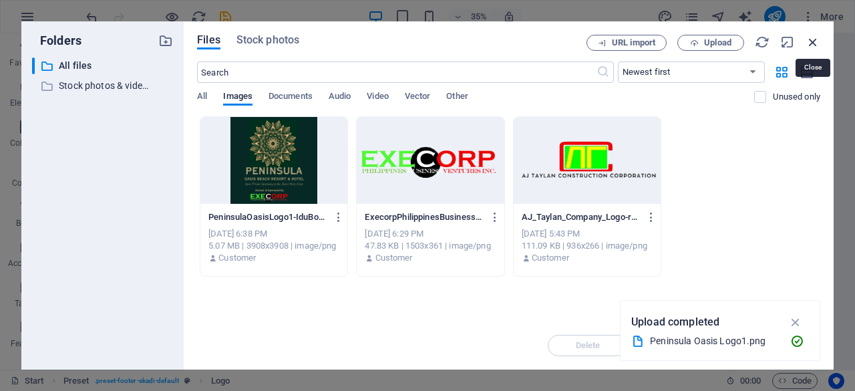
click at [814, 41] on icon "button" at bounding box center [813, 42] width 15 height 15
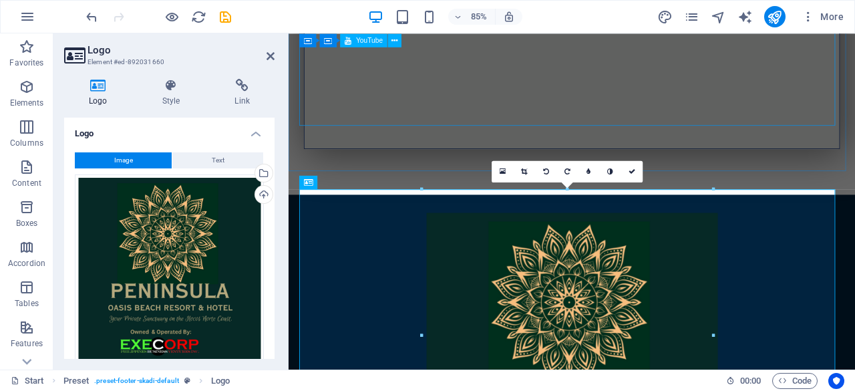
scroll to position [1800, 0]
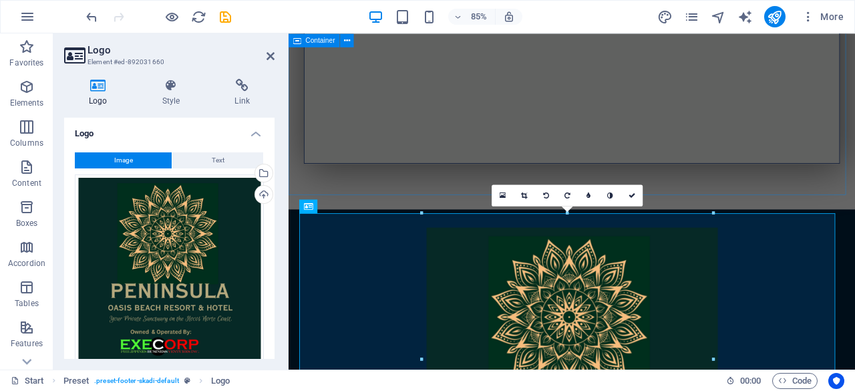
click at [855, 163] on div at bounding box center [622, 3] width 667 height 474
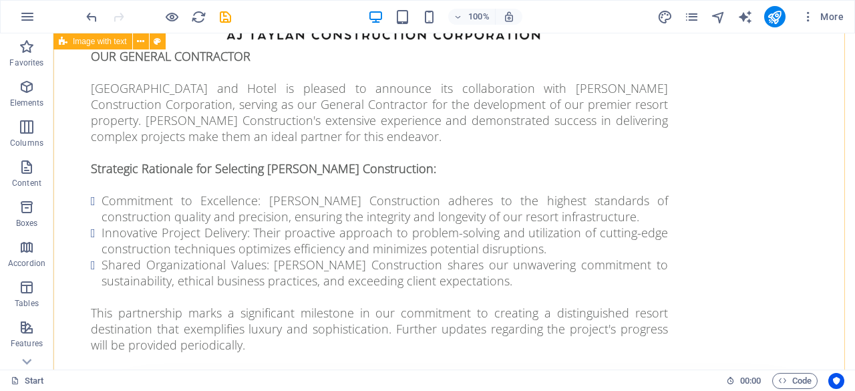
scroll to position [1136, 0]
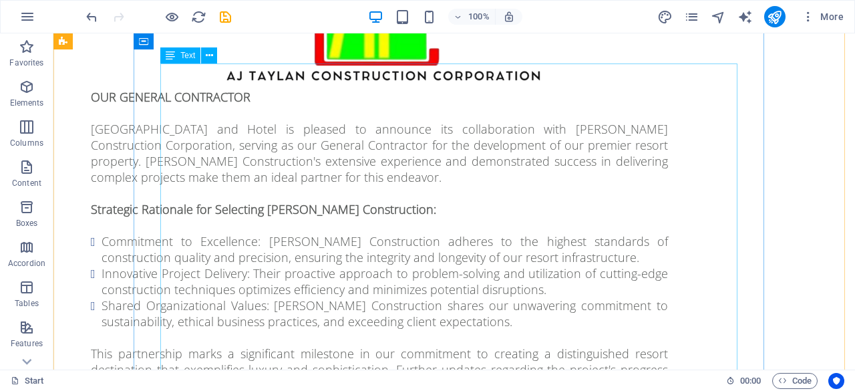
click at [341, 248] on div "OUR GENERAL CONTRACTOR [GEOGRAPHIC_DATA] and Hotel is pleased to announce its c…" at bounding box center [379, 241] width 577 height 305
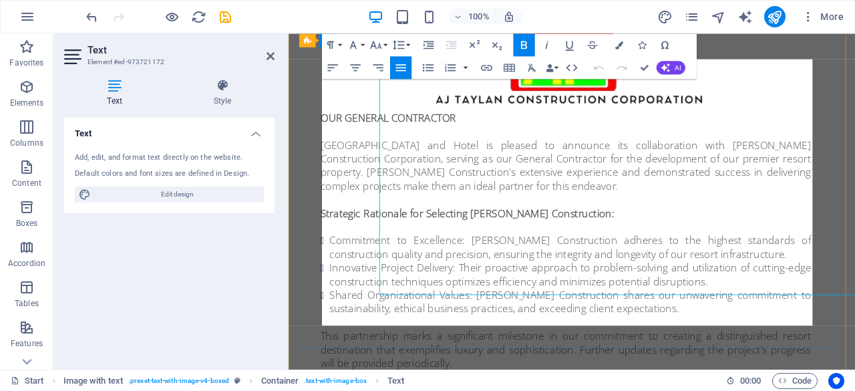
scroll to position [1171, 0]
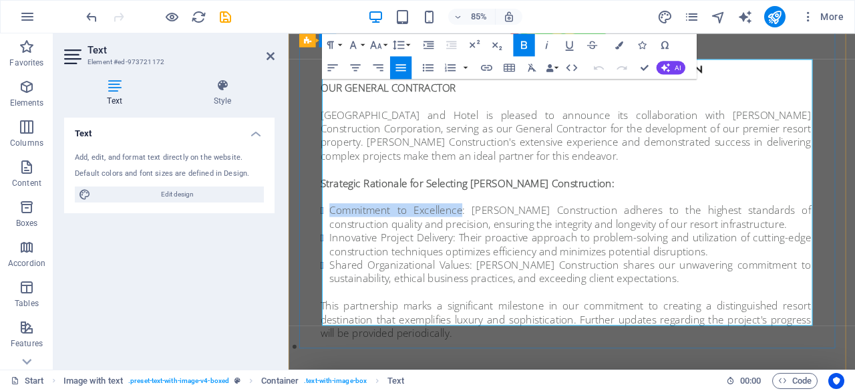
drag, startPoint x: 339, startPoint y: 219, endPoint x: 486, endPoint y: 224, distance: 146.4
click at [486, 233] on li "Commitment to Excellence: [PERSON_NAME] Construction adheres to the highest sta…" at bounding box center [620, 249] width 567 height 32
click at [528, 45] on icon "button" at bounding box center [524, 44] width 13 height 13
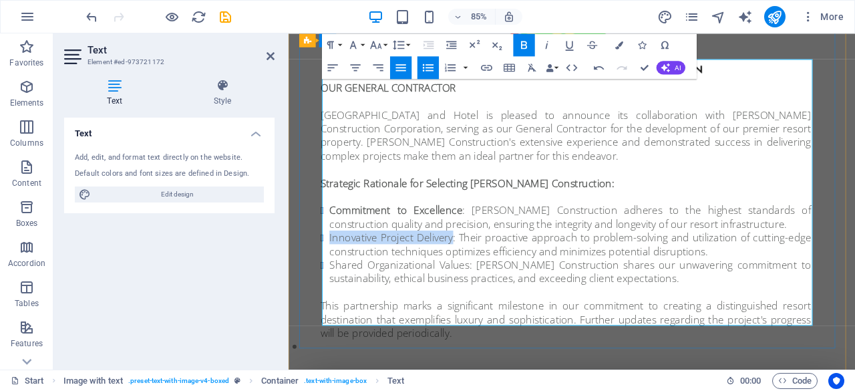
drag, startPoint x: 339, startPoint y: 253, endPoint x: 481, endPoint y: 254, distance: 141.7
click at [481, 265] on li "Innovative Project Delivery: Their proactive approach to problem-solving and ut…" at bounding box center [620, 281] width 567 height 32
click at [524, 43] on icon "button" at bounding box center [524, 44] width 13 height 13
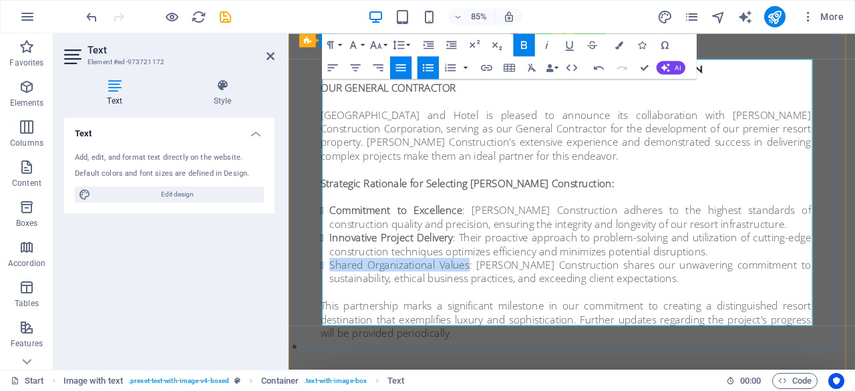
drag, startPoint x: 335, startPoint y: 285, endPoint x: 508, endPoint y: 285, distance: 173.0
click at [508, 297] on li "Shared Organizational Values: [PERSON_NAME] Construction shares our unwavering …" at bounding box center [620, 313] width 567 height 32
click at [526, 41] on icon "button" at bounding box center [524, 45] width 6 height 8
click at [522, 329] on p at bounding box center [614, 337] width 577 height 16
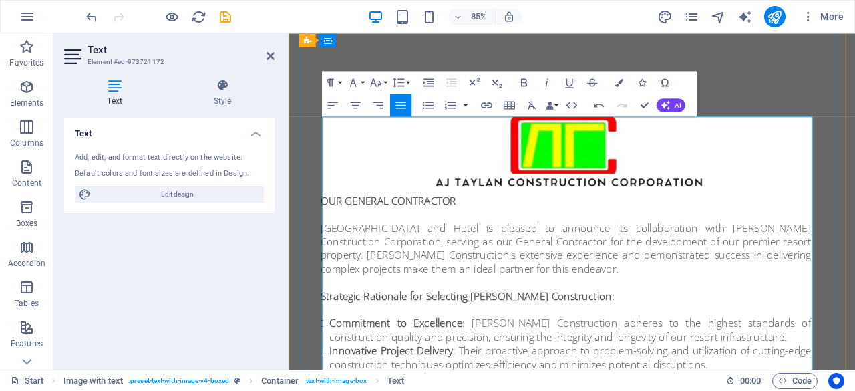
scroll to position [1038, 0]
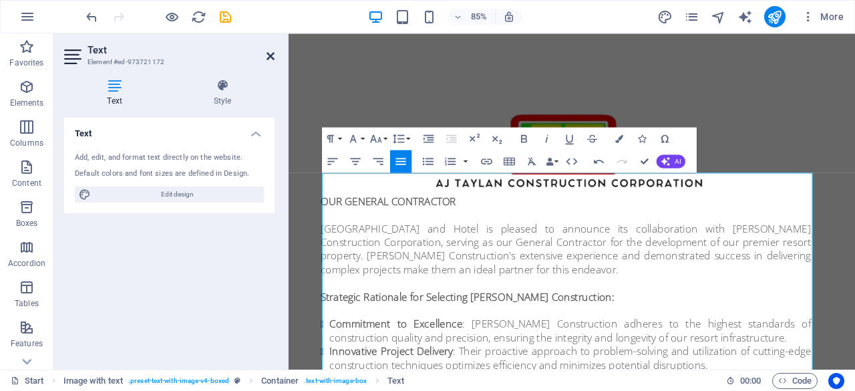
click at [267, 58] on icon at bounding box center [271, 56] width 8 height 11
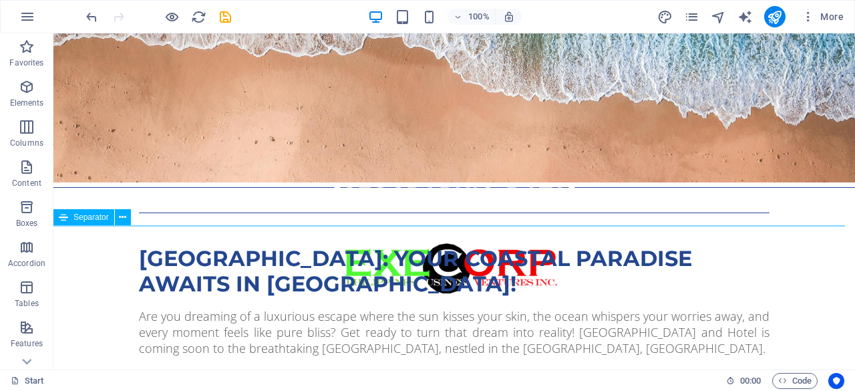
scroll to position [0, 0]
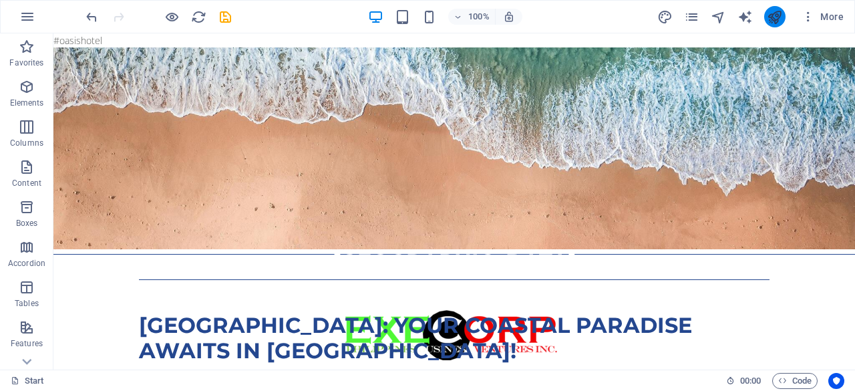
click at [766, 18] on button "publish" at bounding box center [774, 16] width 21 height 21
click at [775, 19] on icon "publish" at bounding box center [774, 16] width 15 height 15
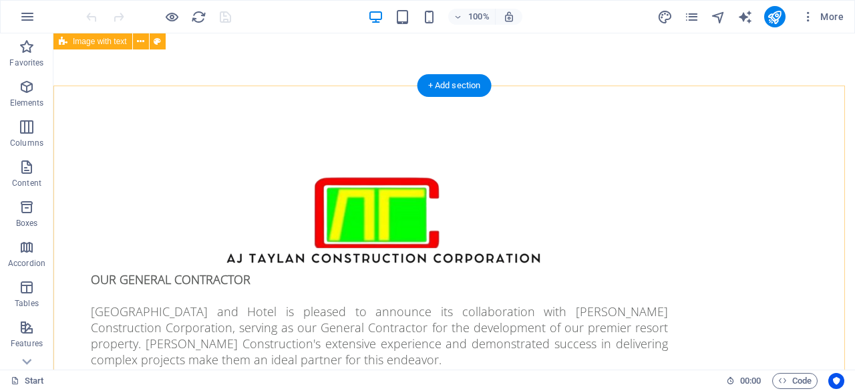
scroll to position [935, 0]
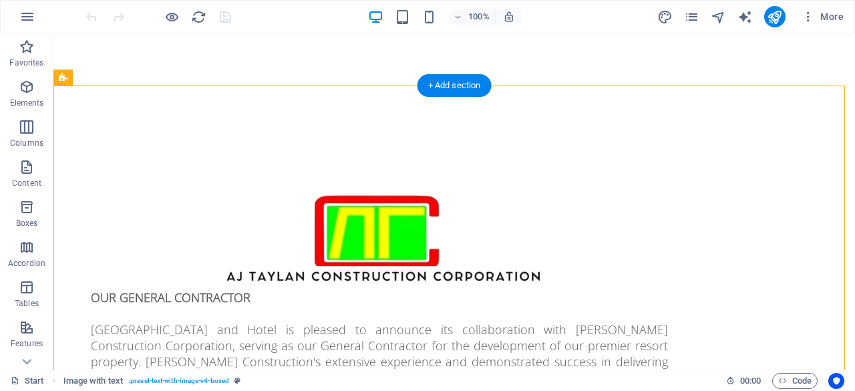
drag, startPoint x: 555, startPoint y: 154, endPoint x: 555, endPoint y: 110, distance: 43.4
click at [555, 111] on div "OUR GENERAL CONTRACTOR Peninsula Oasis Beach Resort and Hotel is pleased to ann…" at bounding box center [454, 392] width 802 height 563
click at [436, 114] on div "OUR GENERAL CONTRACTOR Peninsula Oasis Beach Resort and Hotel is pleased to ann…" at bounding box center [454, 392] width 802 height 563
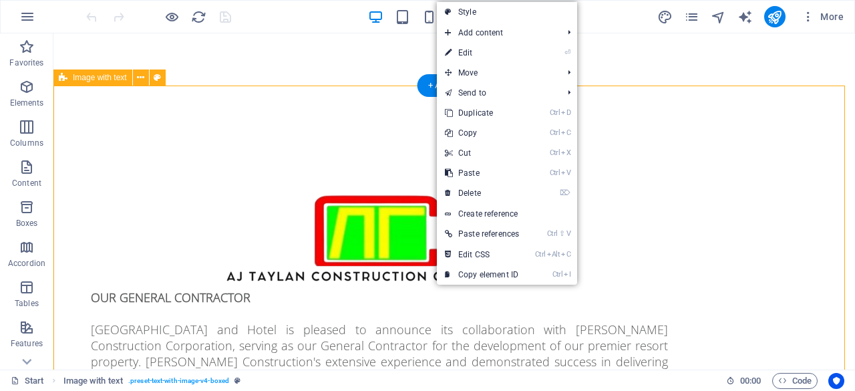
click at [375, 112] on div "OUR GENERAL CONTRACTOR Peninsula Oasis Beach Resort and Hotel is pleased to ann…" at bounding box center [454, 392] width 802 height 563
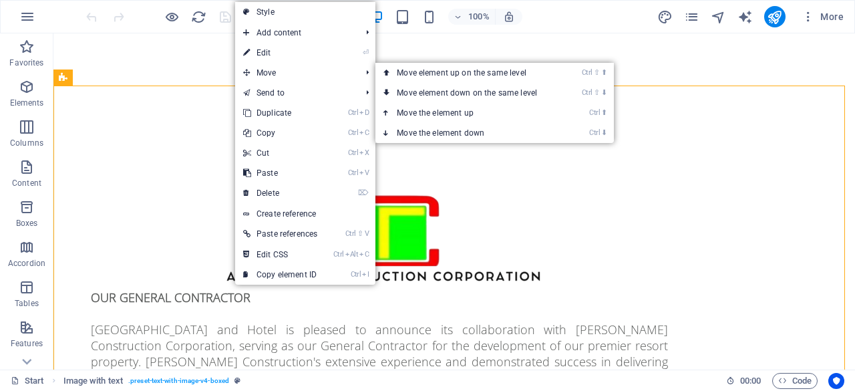
click at [261, 53] on link "⏎ Edit" at bounding box center [280, 53] width 90 height 20
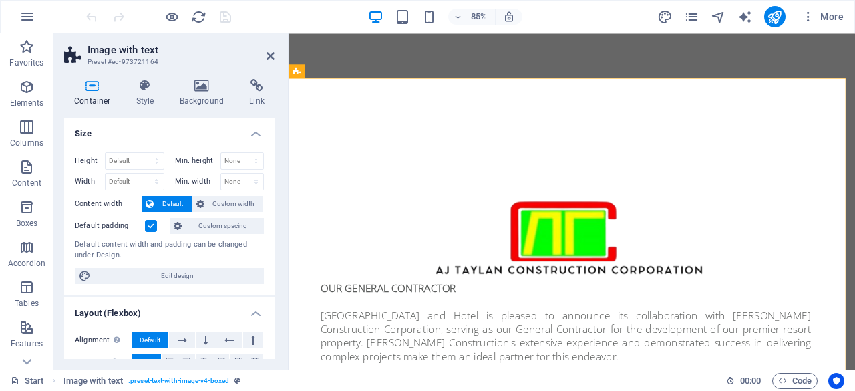
scroll to position [971, 0]
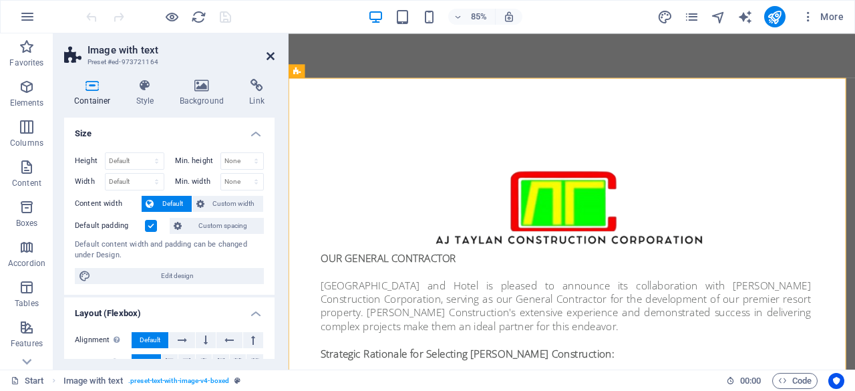
click at [271, 58] on icon at bounding box center [271, 56] width 8 height 11
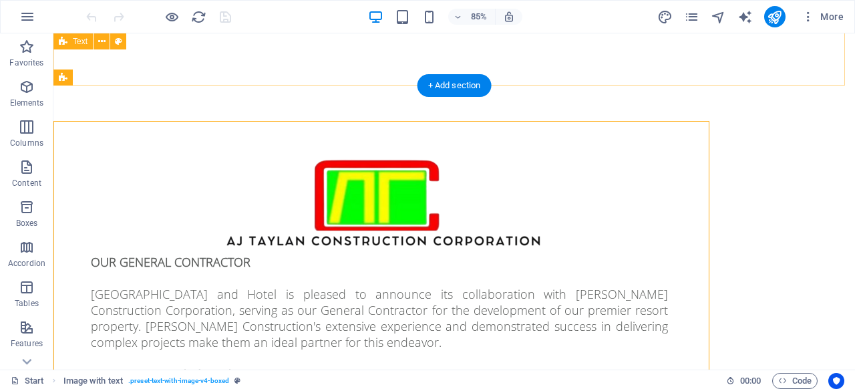
scroll to position [935, 0]
